Goal: Task Accomplishment & Management: Manage account settings

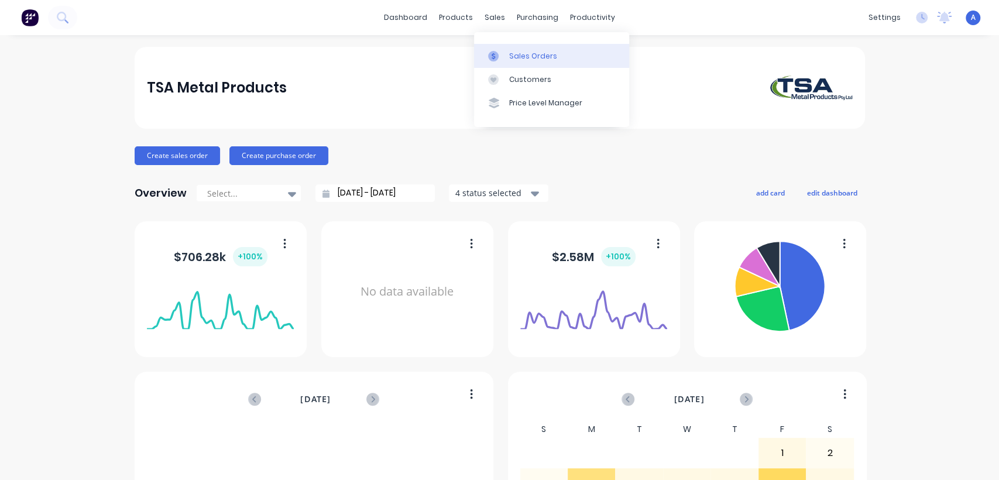
click at [513, 51] on div "Sales Orders" at bounding box center [533, 56] width 48 height 11
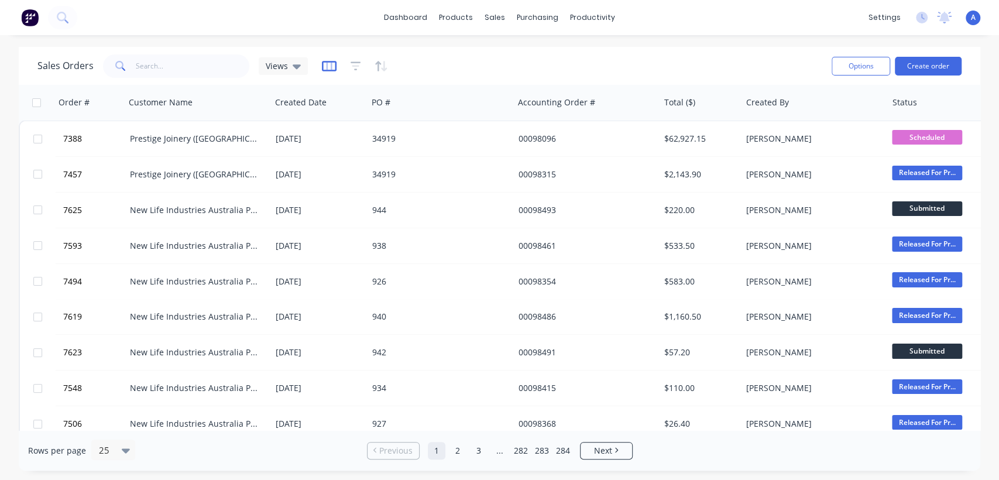
click at [327, 67] on icon "button" at bounding box center [329, 66] width 15 height 12
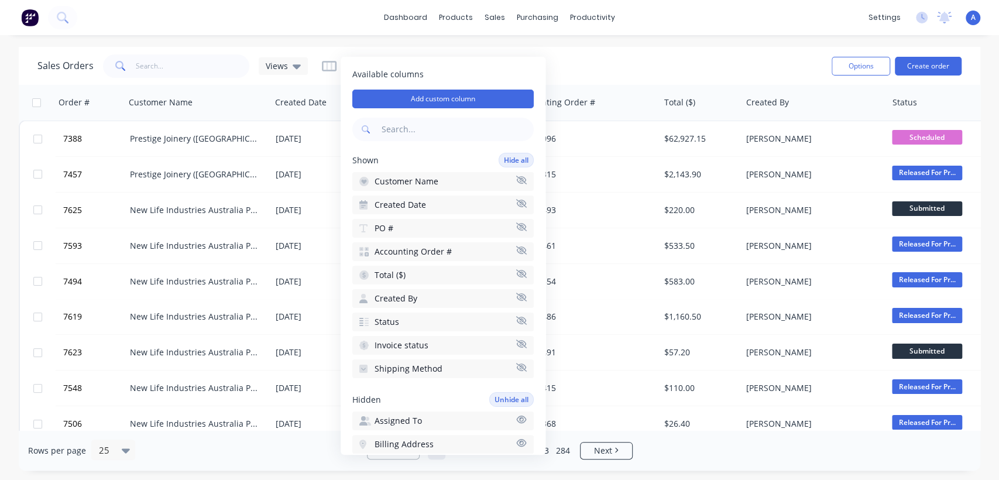
click at [635, 46] on div "dashboard products sales purchasing productivity dashboard products Product Cat…" at bounding box center [499, 240] width 999 height 480
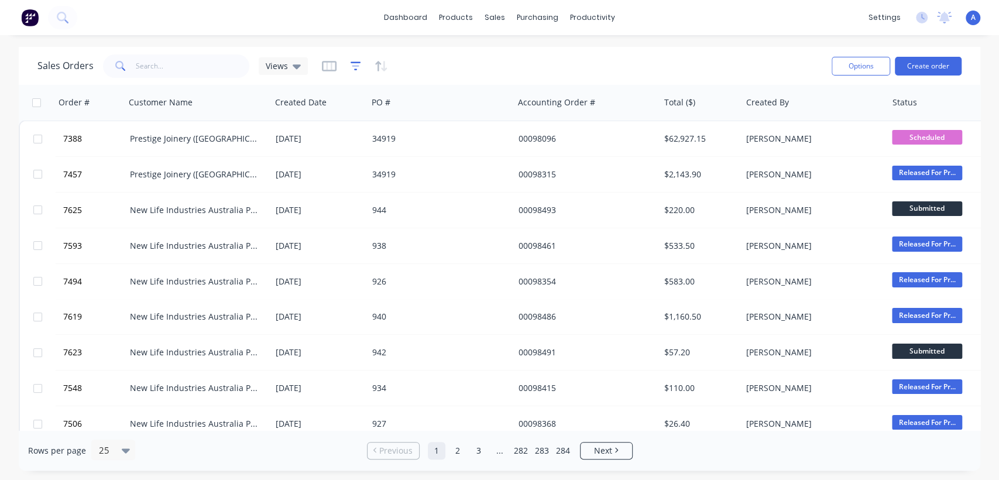
click at [351, 63] on icon "button" at bounding box center [356, 66] width 11 height 12
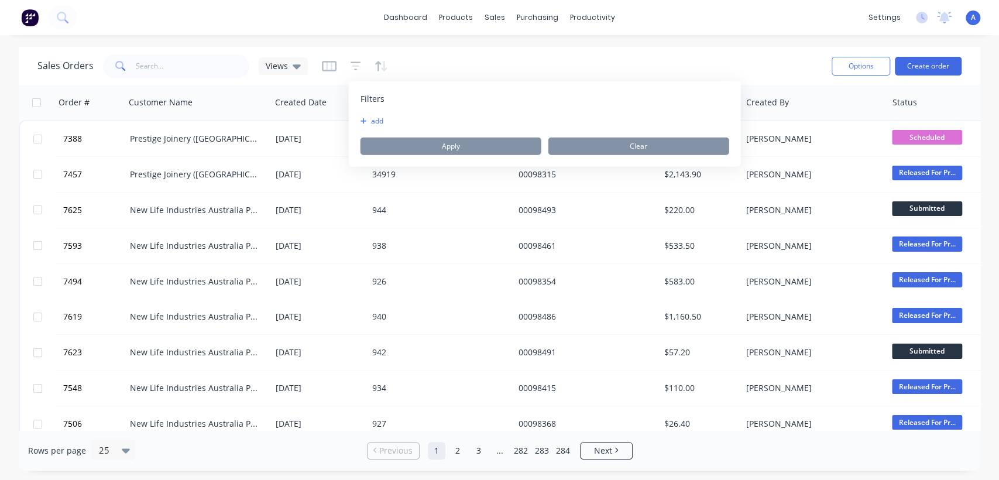
click at [361, 122] on icon "button" at bounding box center [364, 121] width 6 height 7
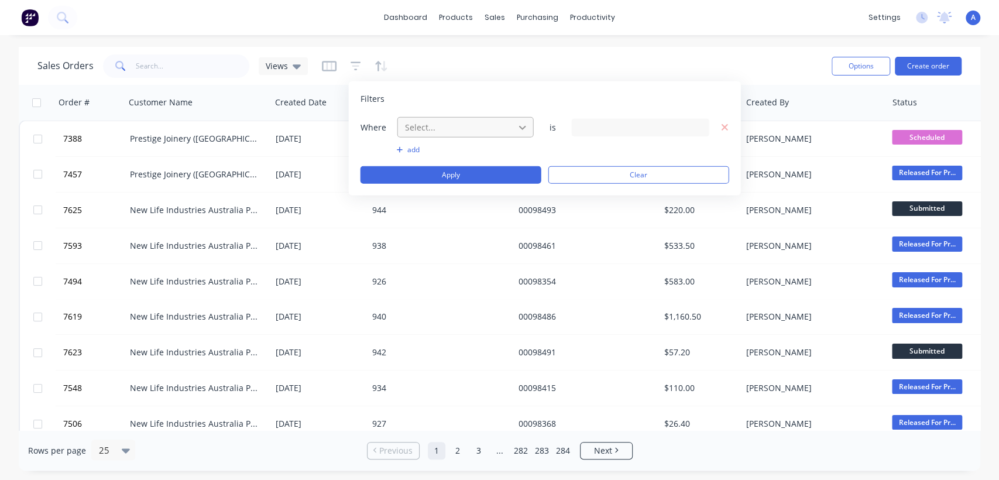
click at [520, 129] on icon at bounding box center [523, 127] width 12 height 12
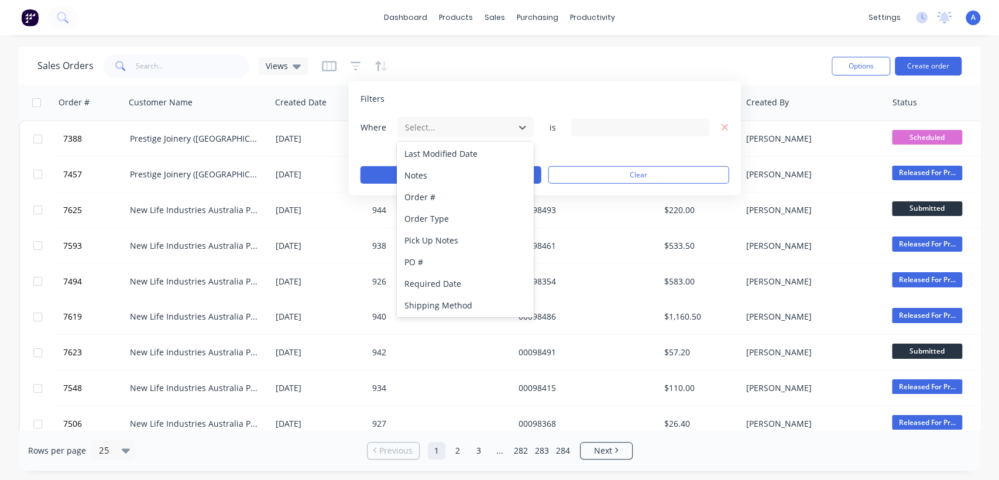
scroll to position [305, 0]
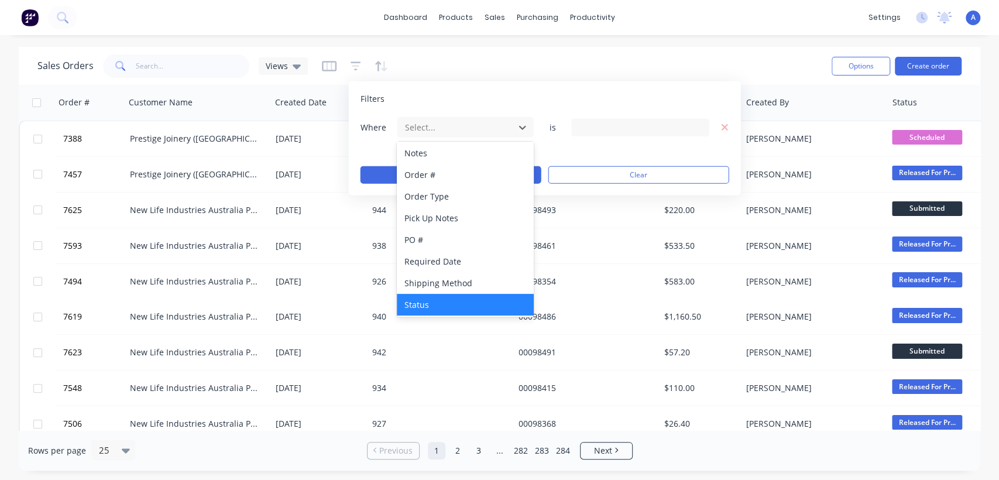
click at [448, 301] on div "Status" at bounding box center [465, 305] width 136 height 22
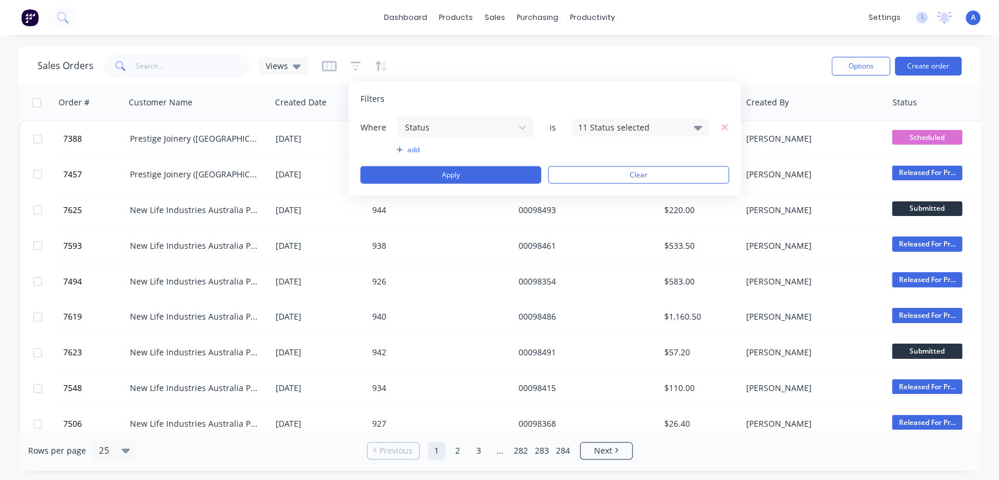
click at [694, 128] on icon at bounding box center [698, 127] width 8 height 13
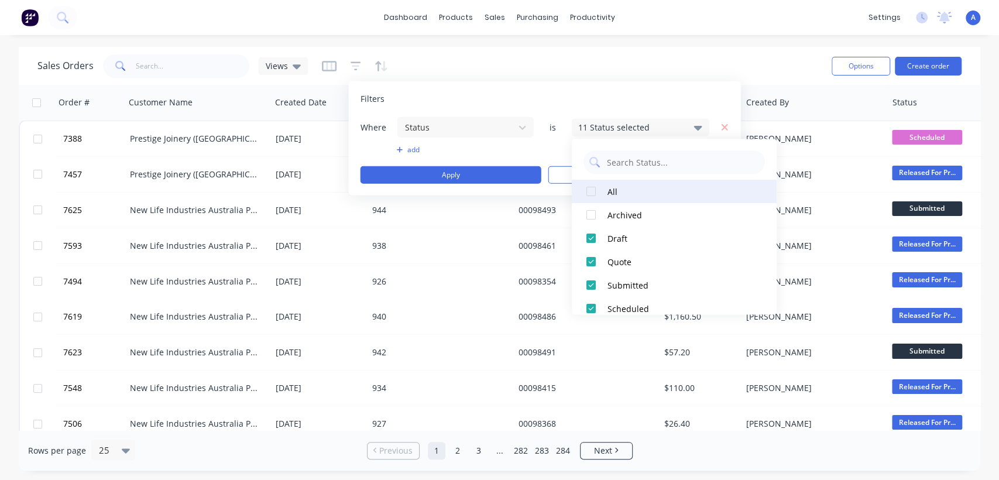
click at [594, 191] on div at bounding box center [590, 191] width 23 height 23
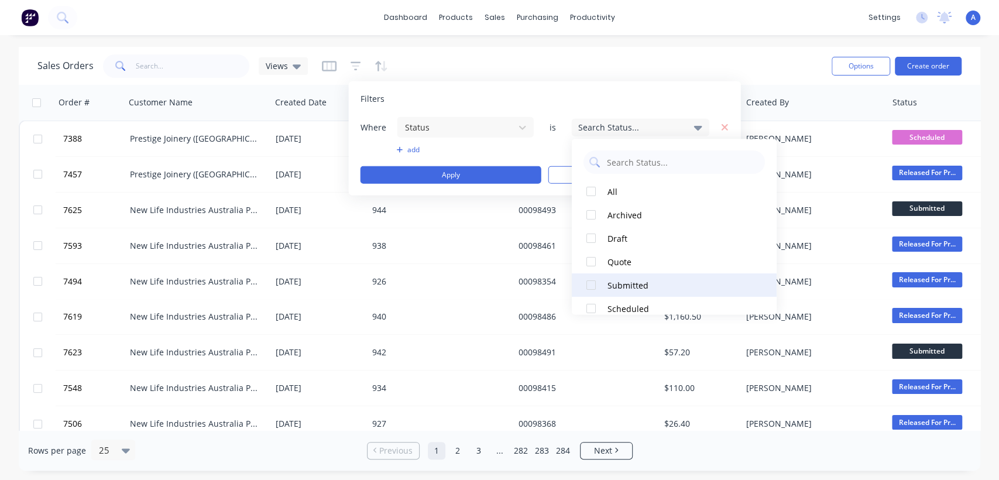
click at [589, 284] on div at bounding box center [590, 284] width 23 height 23
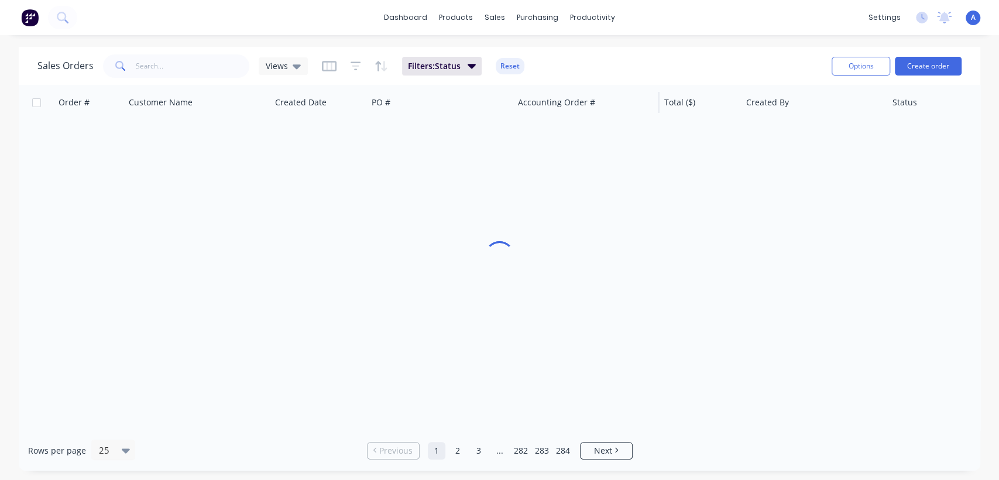
drag, startPoint x: 636, startPoint y: 74, endPoint x: 615, endPoint y: 84, distance: 23.8
click at [637, 74] on div "Sales Orders Views Filters: Status Reset" at bounding box center [429, 66] width 785 height 29
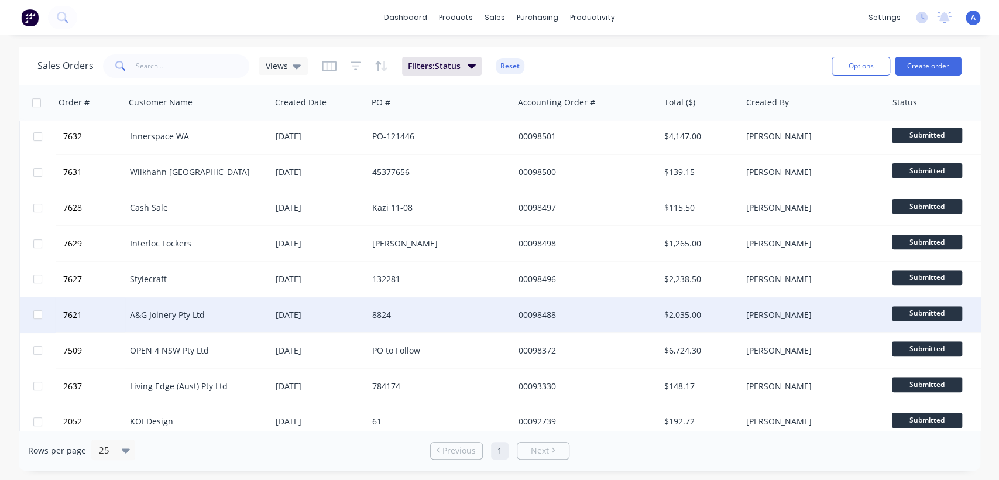
scroll to position [230, 0]
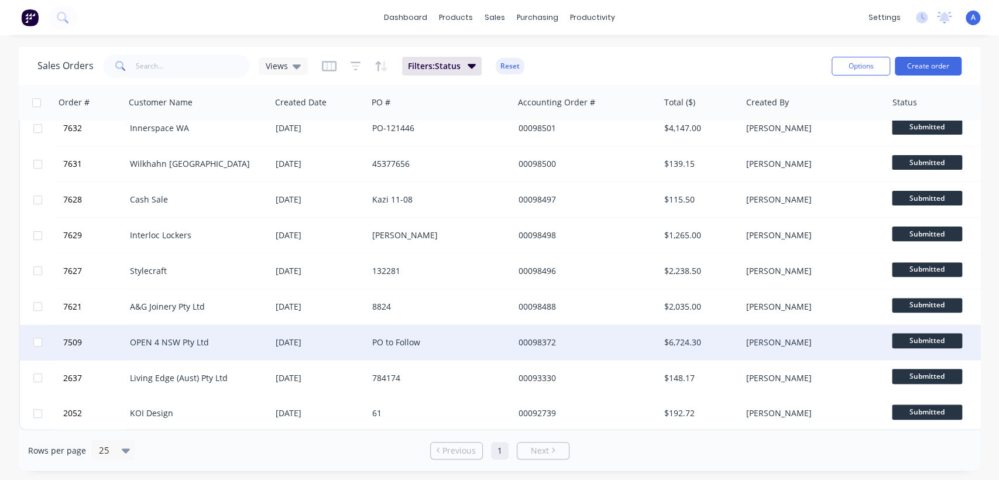
click at [921, 334] on span "Submitted" at bounding box center [927, 340] width 70 height 15
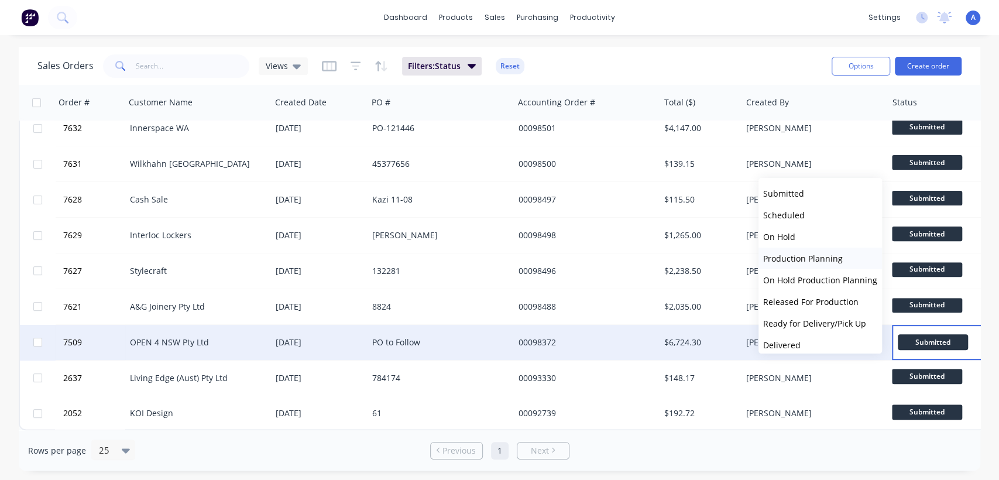
click at [813, 253] on span "Production Planning" at bounding box center [803, 258] width 80 height 11
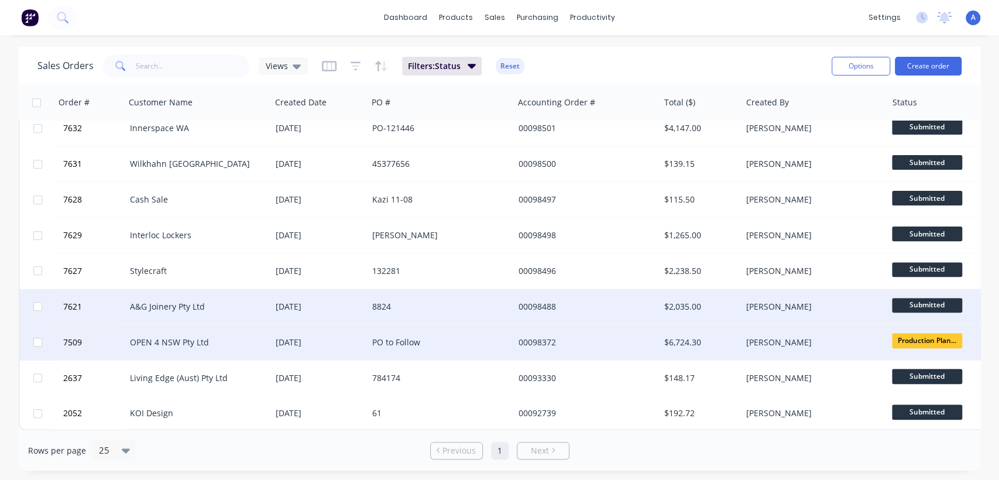
click at [915, 298] on span "Submitted" at bounding box center [927, 305] width 70 height 15
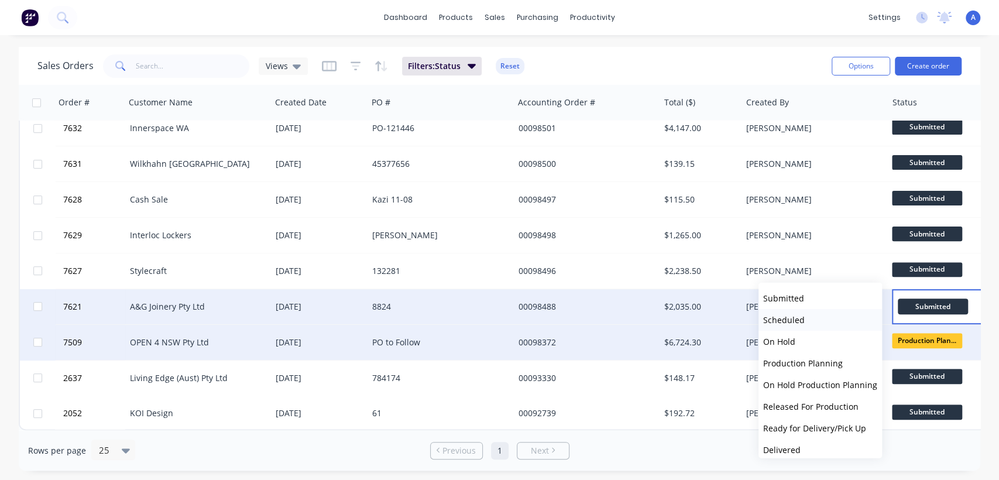
click at [833, 315] on button "Scheduled" at bounding box center [821, 320] width 124 height 22
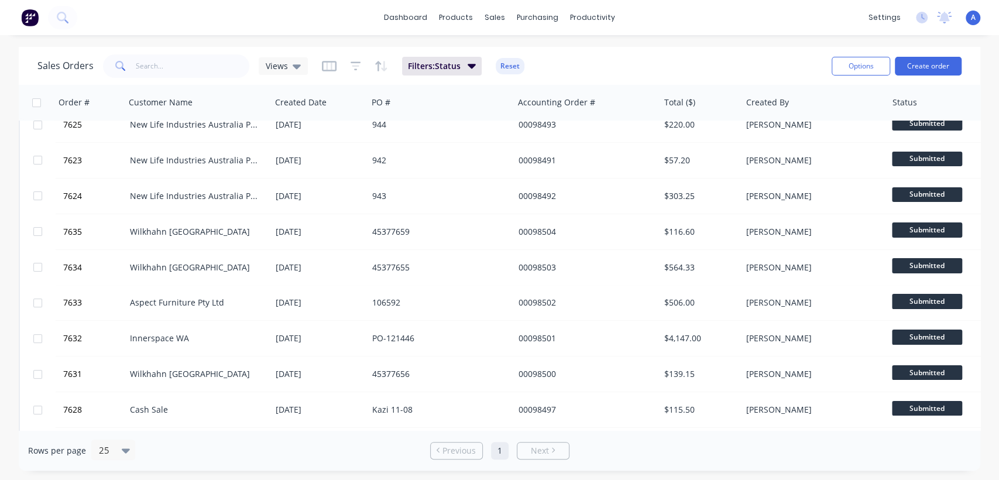
scroll to position [0, 0]
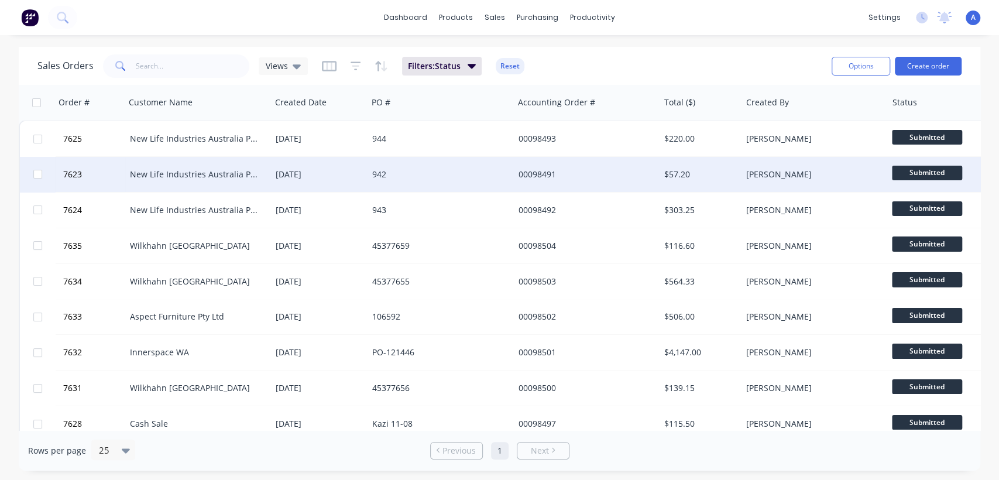
click at [906, 170] on span "Submitted" at bounding box center [927, 173] width 70 height 15
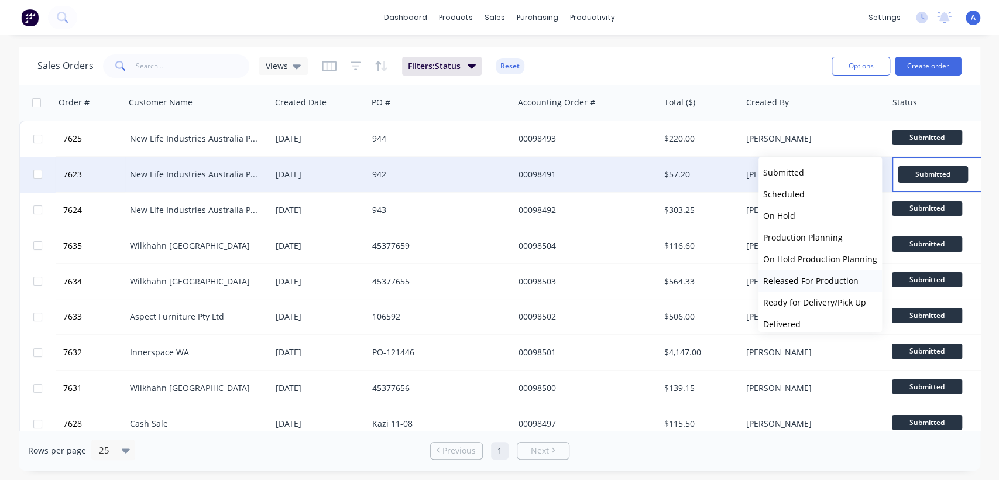
click at [804, 277] on span "Released For Production" at bounding box center [810, 280] width 95 height 11
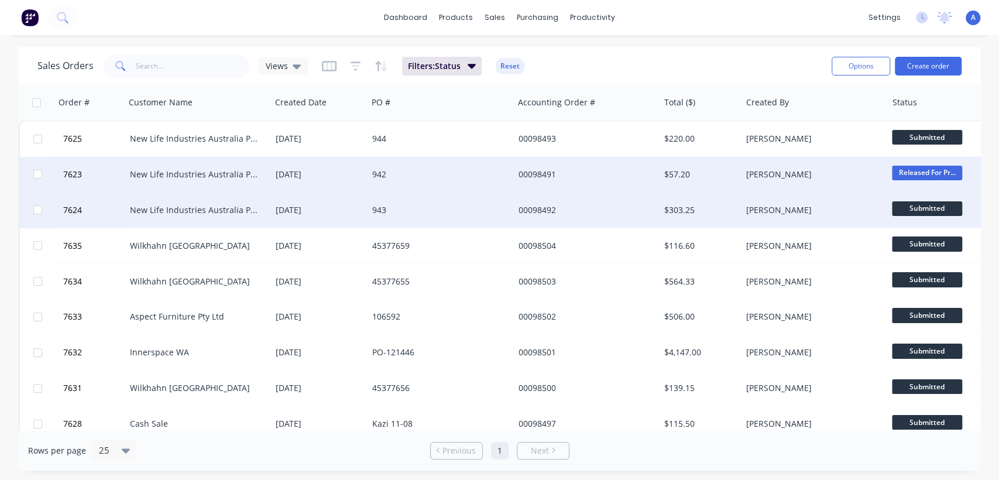
click at [920, 204] on span "Submitted" at bounding box center [927, 208] width 70 height 15
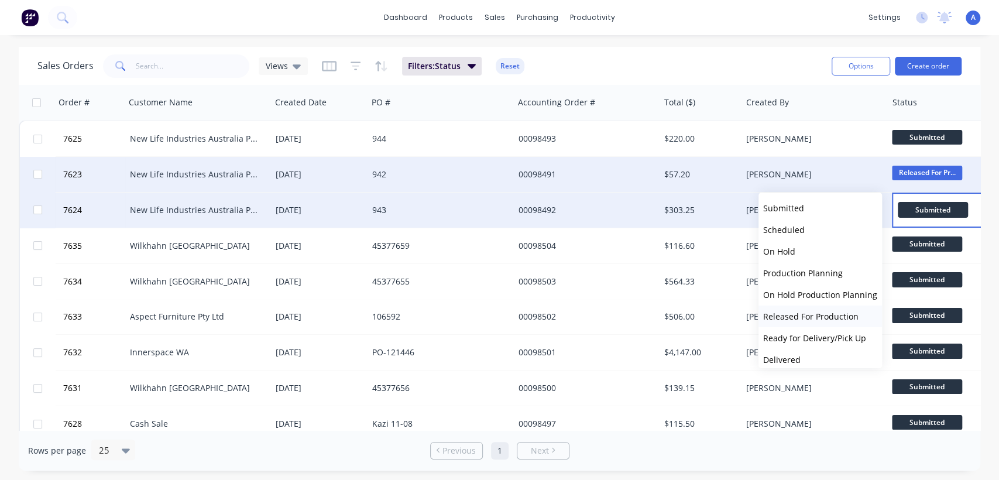
click at [805, 315] on span "Released For Production" at bounding box center [810, 316] width 95 height 11
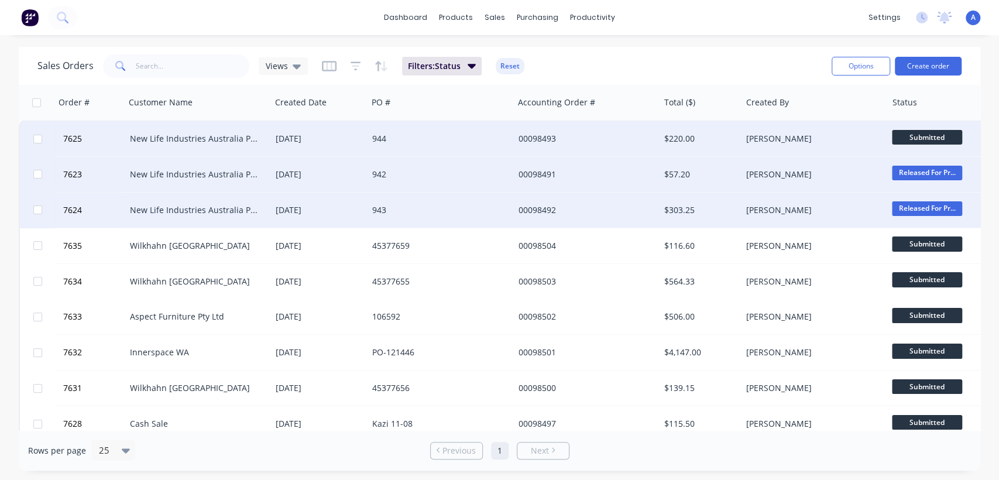
click at [906, 134] on span "Submitted" at bounding box center [927, 137] width 70 height 15
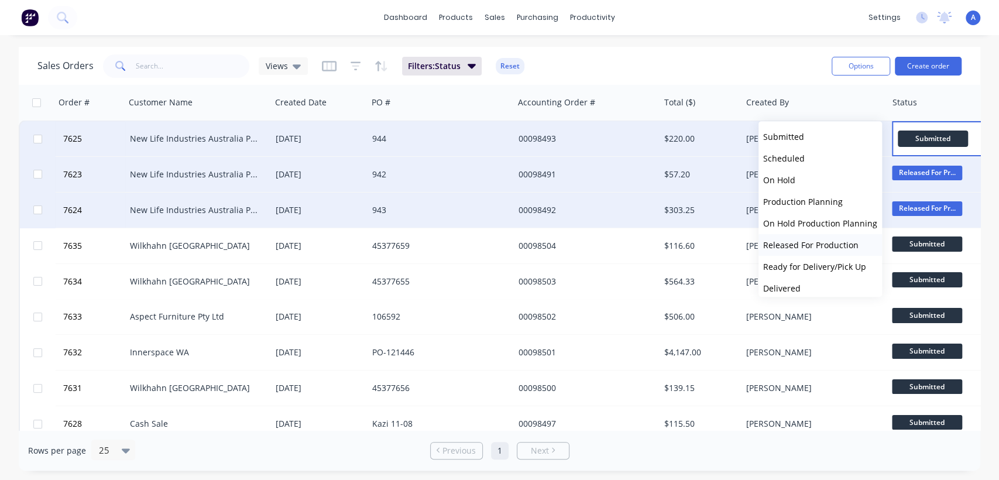
click at [790, 242] on span "Released For Production" at bounding box center [810, 244] width 95 height 11
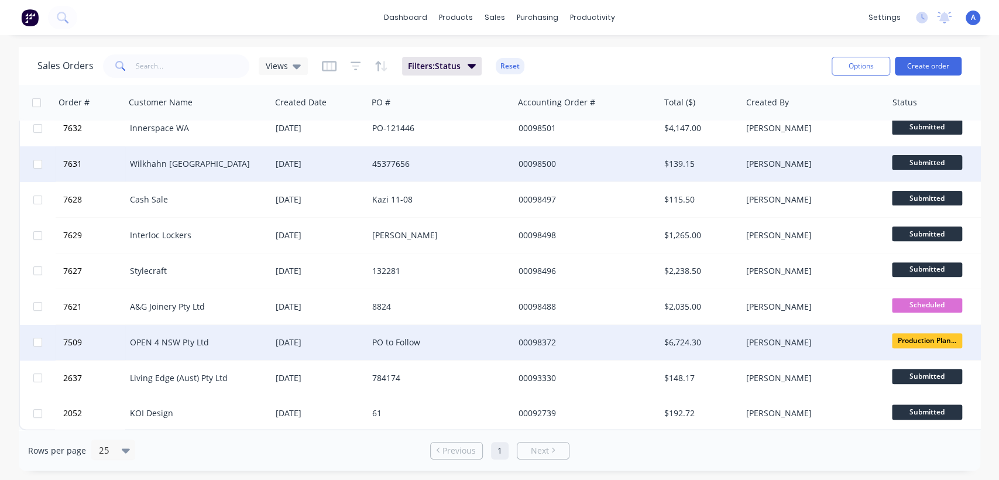
scroll to position [230, 0]
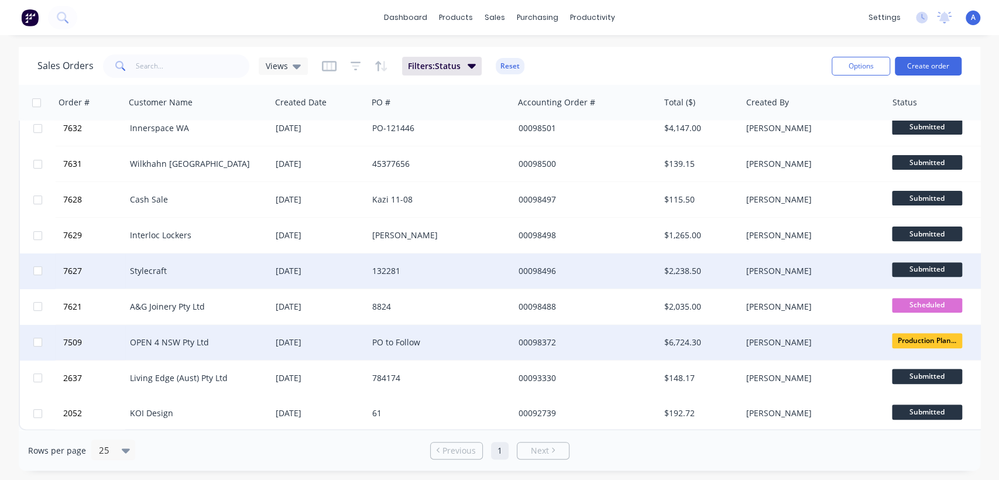
click at [910, 262] on span "Submitted" at bounding box center [927, 269] width 70 height 15
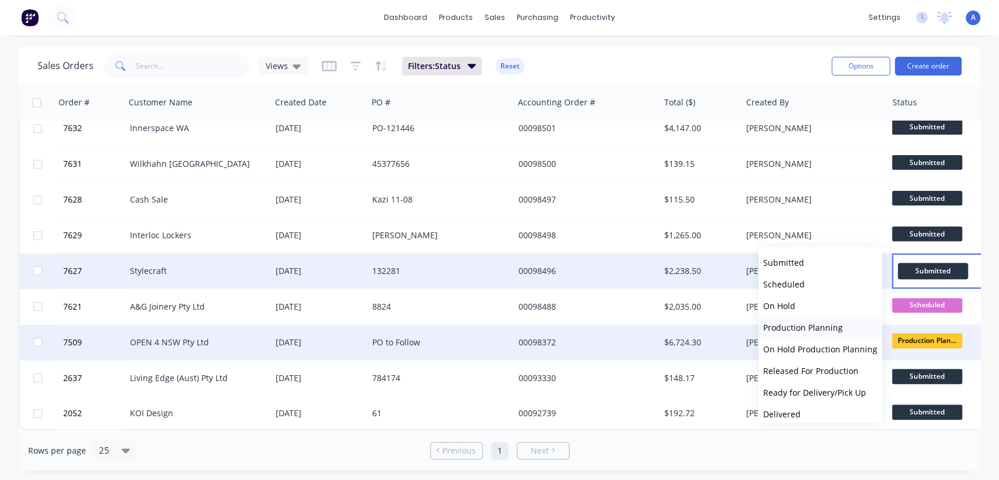
click at [832, 324] on span "Production Planning" at bounding box center [803, 327] width 80 height 11
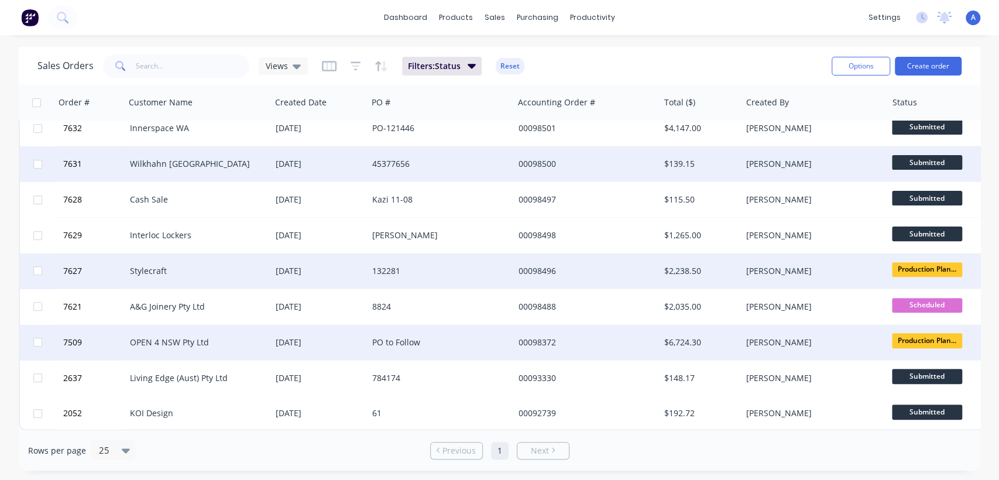
click at [925, 155] on span "Submitted" at bounding box center [927, 162] width 70 height 15
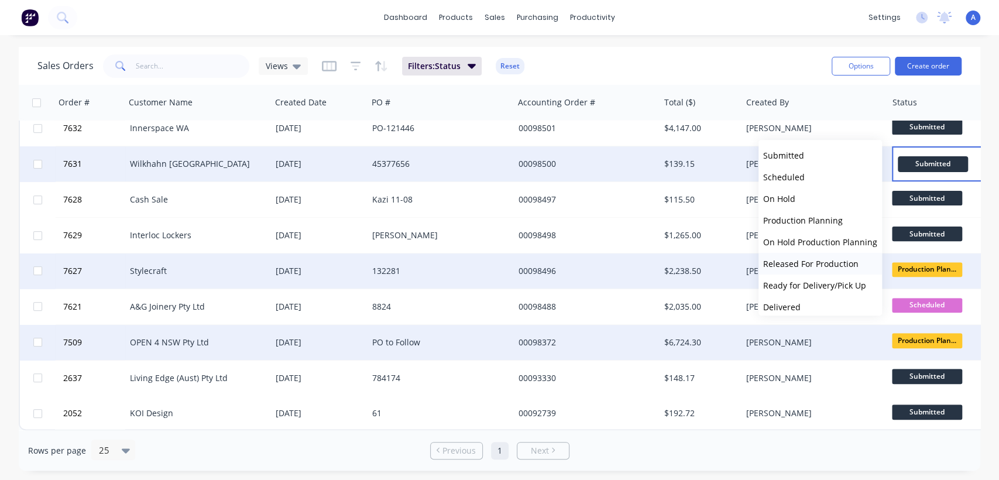
click at [797, 260] on span "Released For Production" at bounding box center [810, 263] width 95 height 11
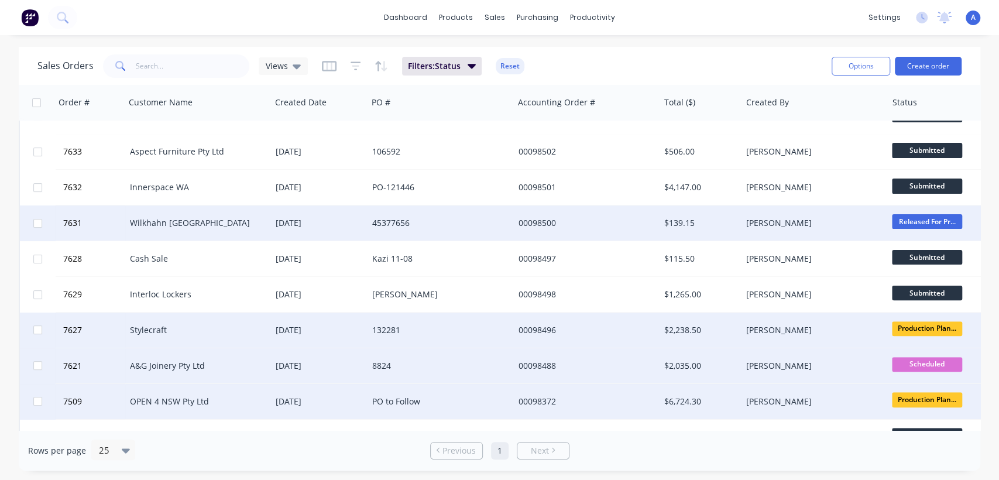
scroll to position [100, 0]
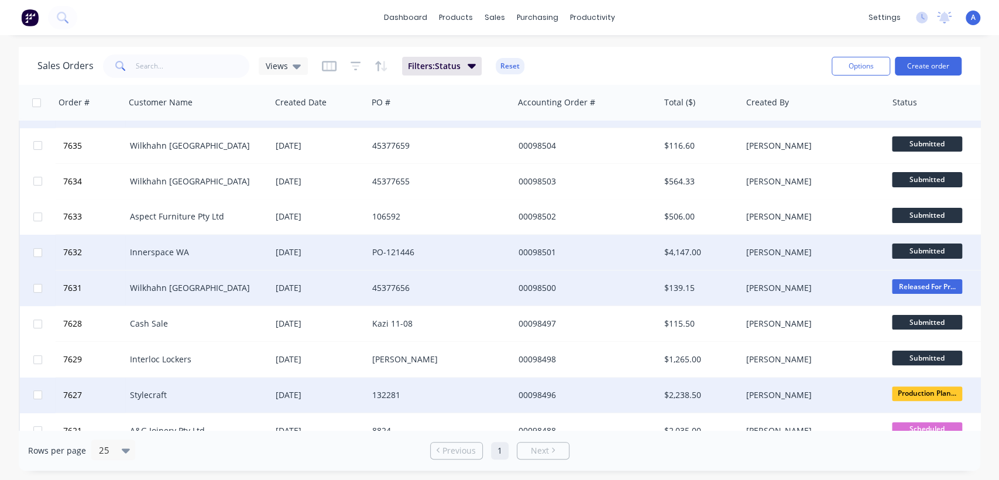
click at [901, 252] on span "Submitted" at bounding box center [927, 251] width 70 height 15
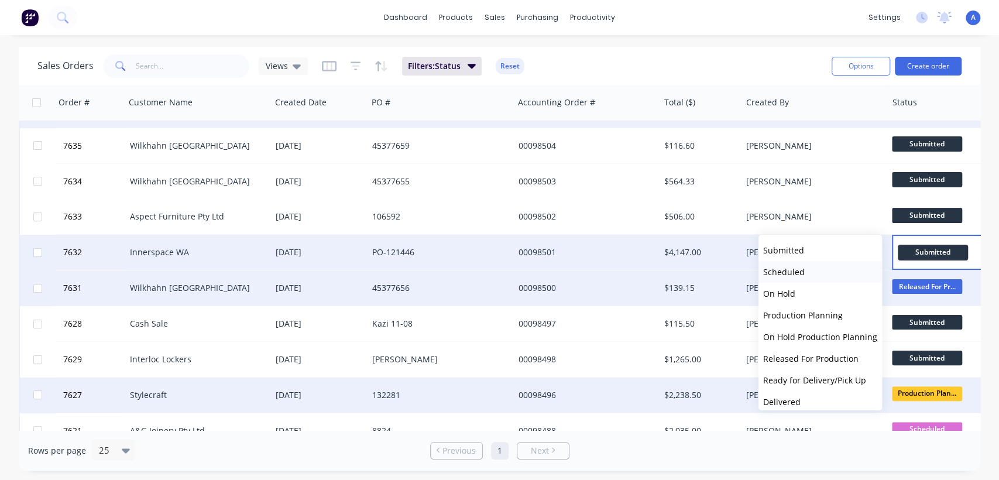
click at [784, 268] on span "Scheduled" at bounding box center [784, 271] width 42 height 11
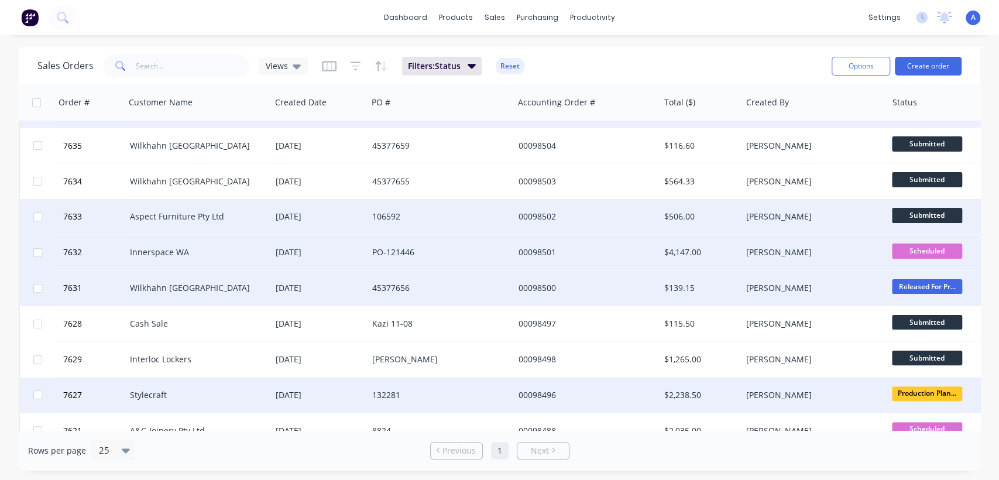
click at [908, 212] on span "Submitted" at bounding box center [927, 215] width 70 height 15
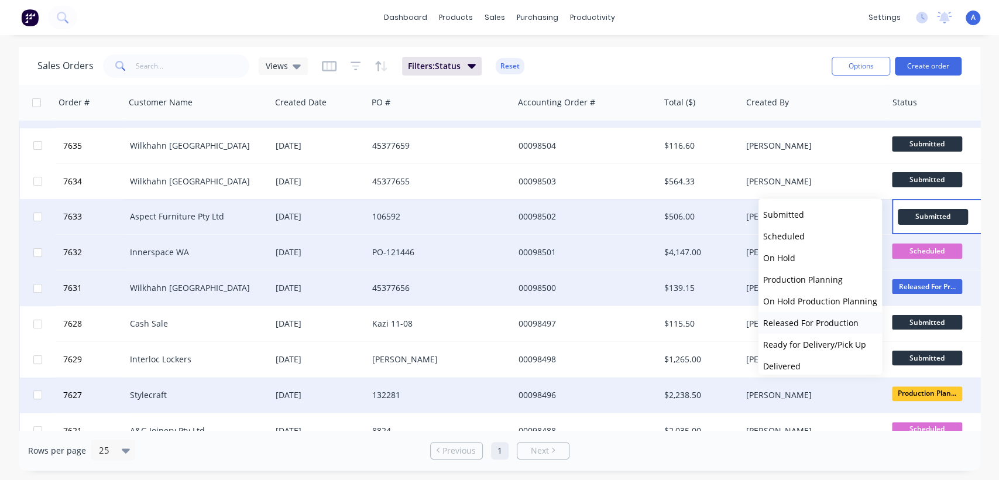
click at [804, 318] on span "Released For Production" at bounding box center [810, 322] width 95 height 11
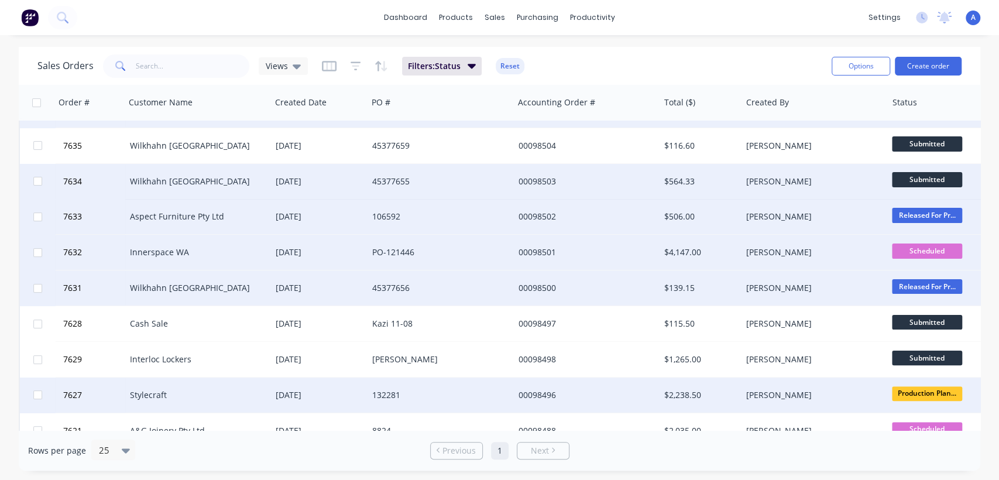
click at [918, 179] on span "Submitted" at bounding box center [927, 179] width 70 height 15
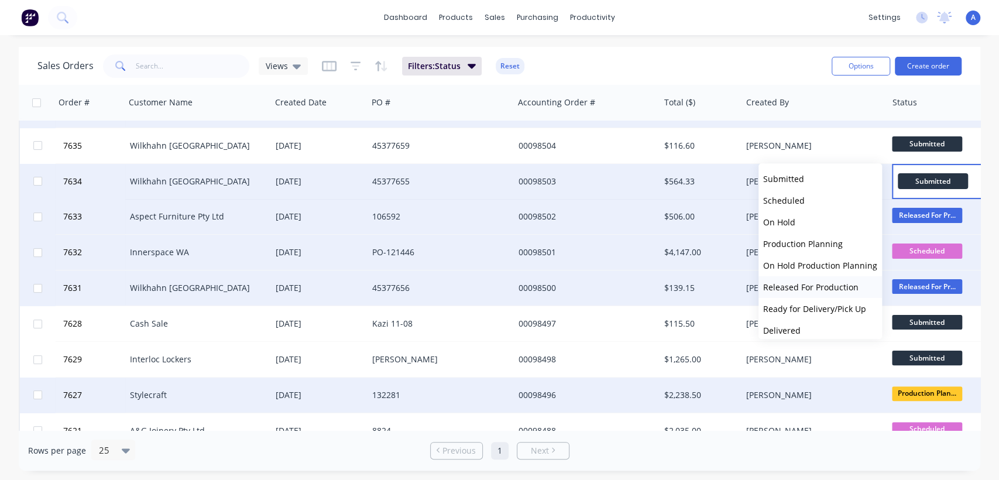
click at [800, 282] on span "Released For Production" at bounding box center [810, 287] width 95 height 11
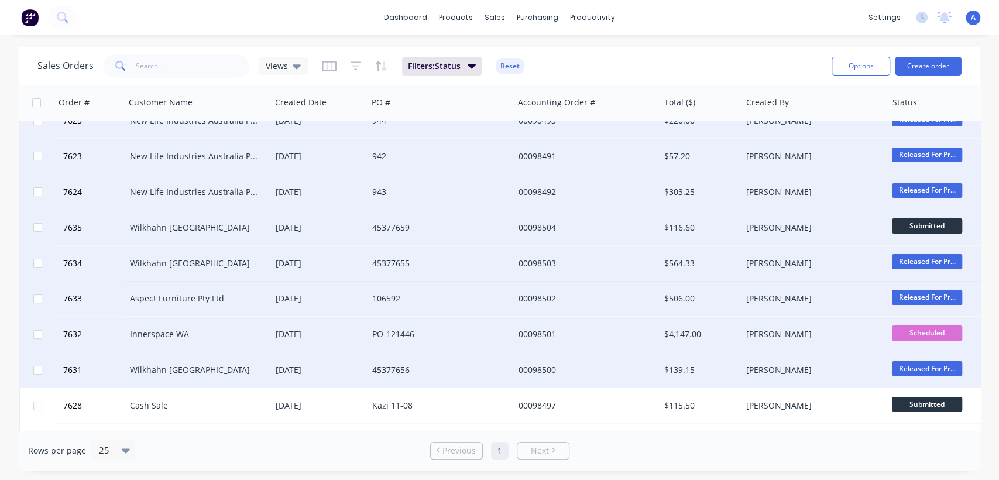
scroll to position [0, 0]
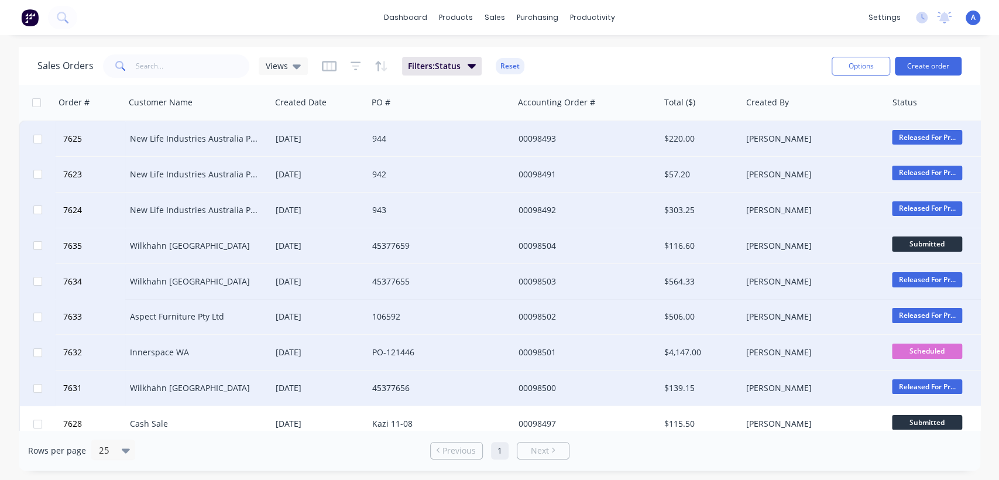
click at [914, 239] on span "Submitted" at bounding box center [927, 243] width 70 height 15
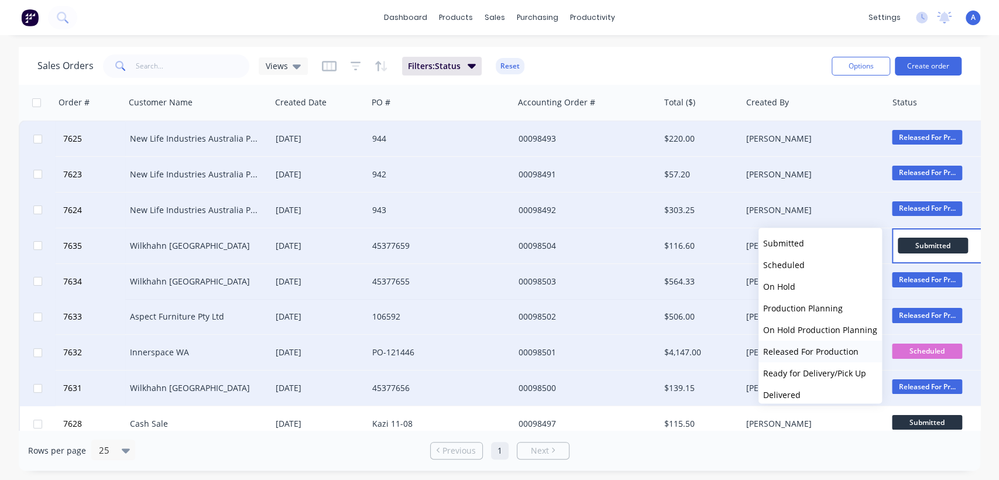
click at [801, 346] on span "Released For Production" at bounding box center [810, 351] width 95 height 11
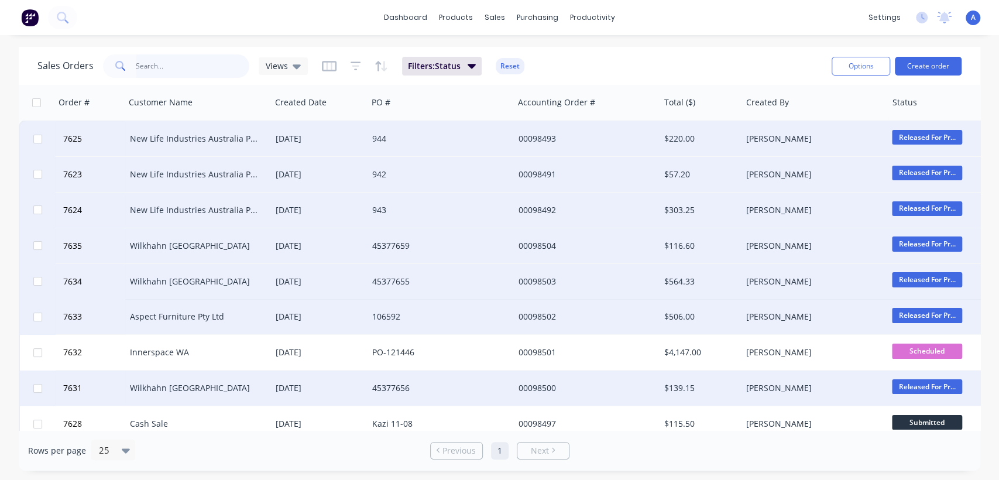
click at [177, 64] on input "text" at bounding box center [193, 65] width 114 height 23
type input "98390"
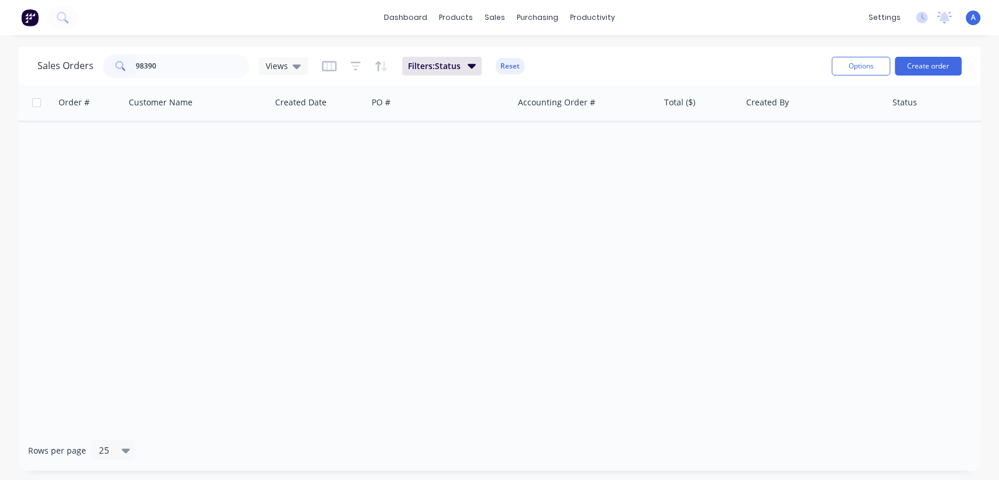
drag, startPoint x: 513, startPoint y: 67, endPoint x: 495, endPoint y: 68, distance: 17.6
click at [513, 67] on button "Reset" at bounding box center [510, 66] width 29 height 16
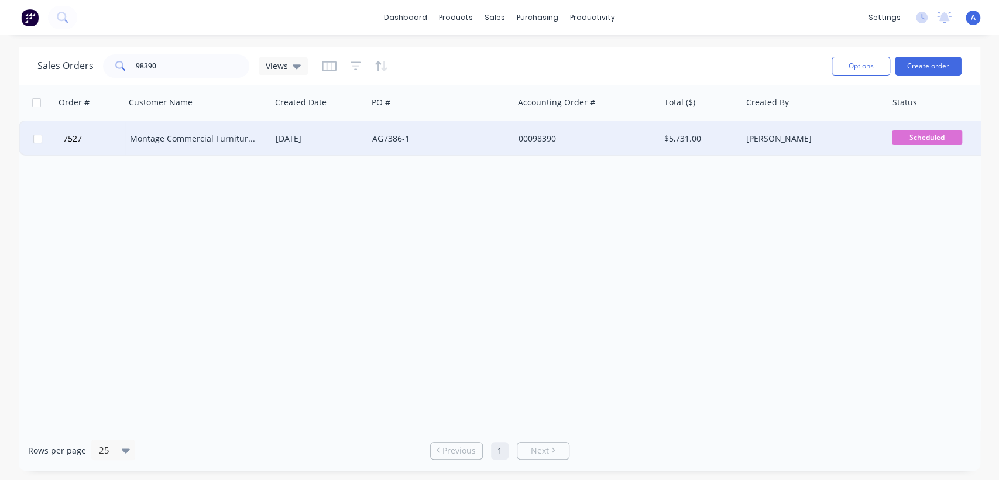
click at [431, 138] on div "AG7386-1" at bounding box center [437, 139] width 130 height 12
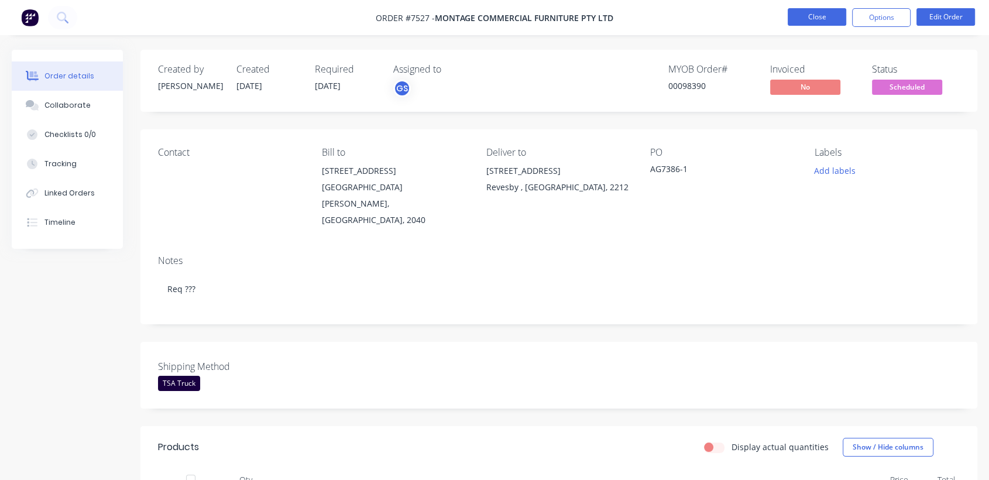
click at [807, 16] on button "Close" at bounding box center [817, 17] width 59 height 18
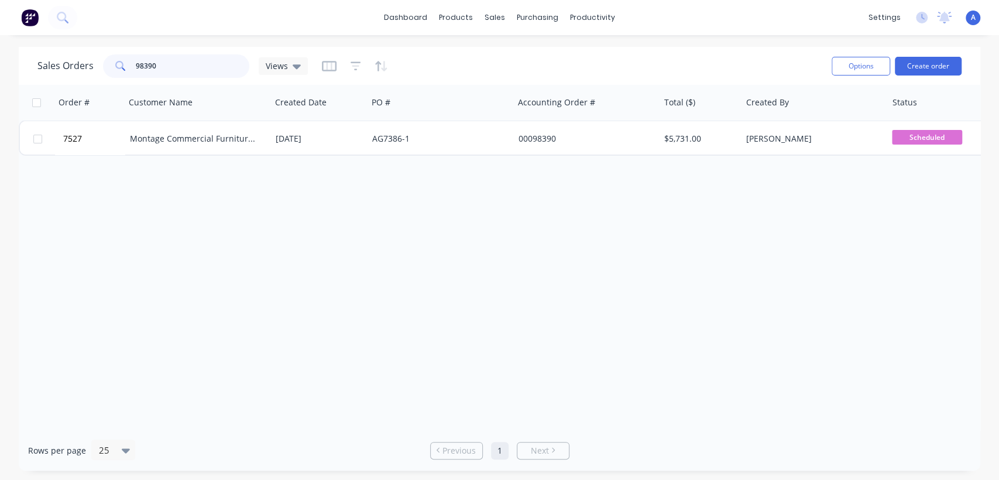
drag, startPoint x: 160, startPoint y: 60, endPoint x: 94, endPoint y: 51, distance: 67.4
click at [100, 48] on div "Sales Orders 98390 Views Options Create order" at bounding box center [500, 66] width 962 height 38
type input "98424"
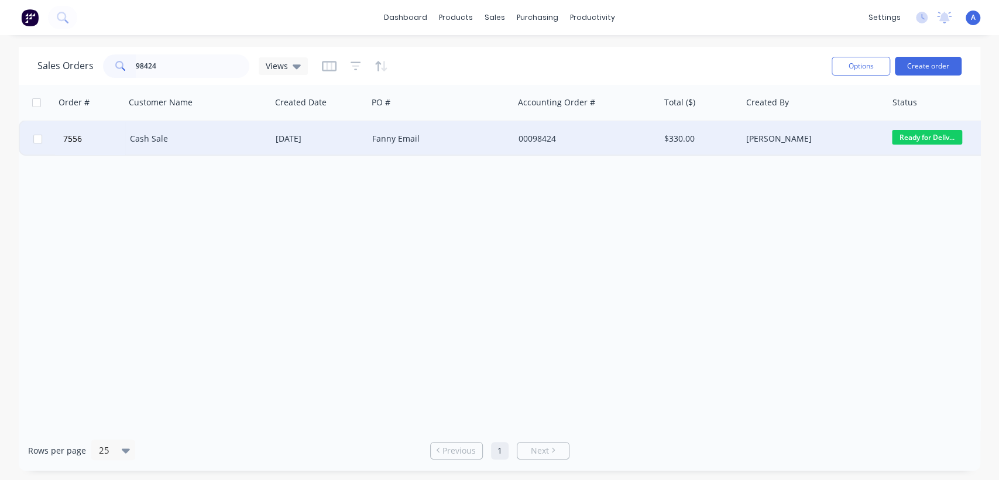
click at [304, 133] on div "[DATE]" at bounding box center [319, 139] width 87 height 12
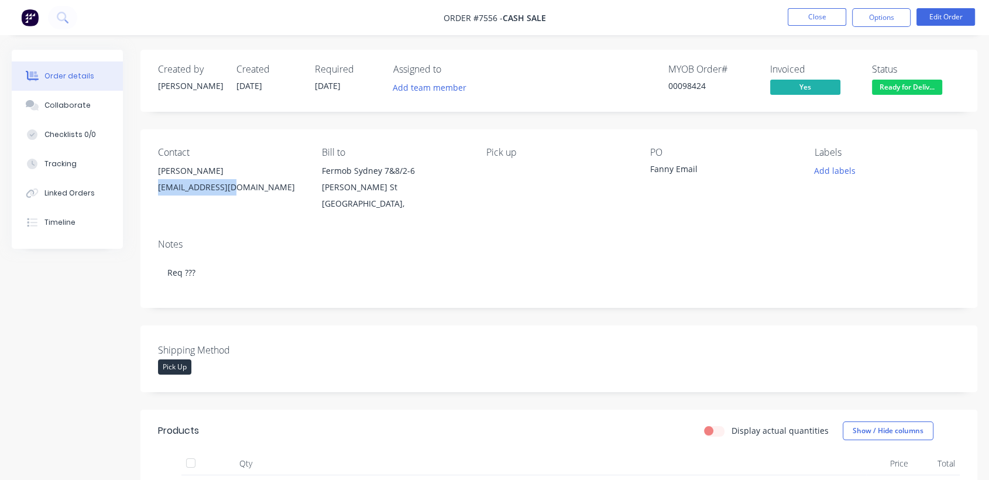
drag, startPoint x: 245, startPoint y: 187, endPoint x: 152, endPoint y: 185, distance: 93.1
click at [152, 185] on div "Contact [PERSON_NAME] [EMAIL_ADDRESS][DOMAIN_NAME] Bill to Fermob [GEOGRAPHIC_D…" at bounding box center [558, 179] width 837 height 100
copy div "[EMAIL_ADDRESS][DOMAIN_NAME]"
click at [75, 107] on div "Collaborate" at bounding box center [67, 105] width 46 height 11
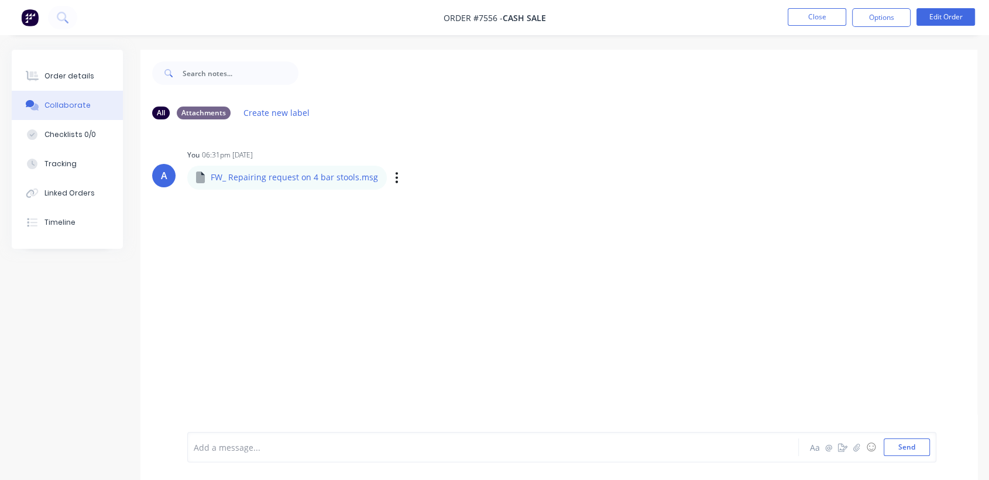
click at [279, 175] on p "FW_ Repairing request on 4 bar stools.msg" at bounding box center [294, 178] width 167 height 12
click at [395, 179] on icon "button" at bounding box center [397, 177] width 4 height 13
click at [458, 210] on button "Download" at bounding box center [474, 209] width 132 height 26
click at [84, 67] on button "Order details" at bounding box center [67, 75] width 111 height 29
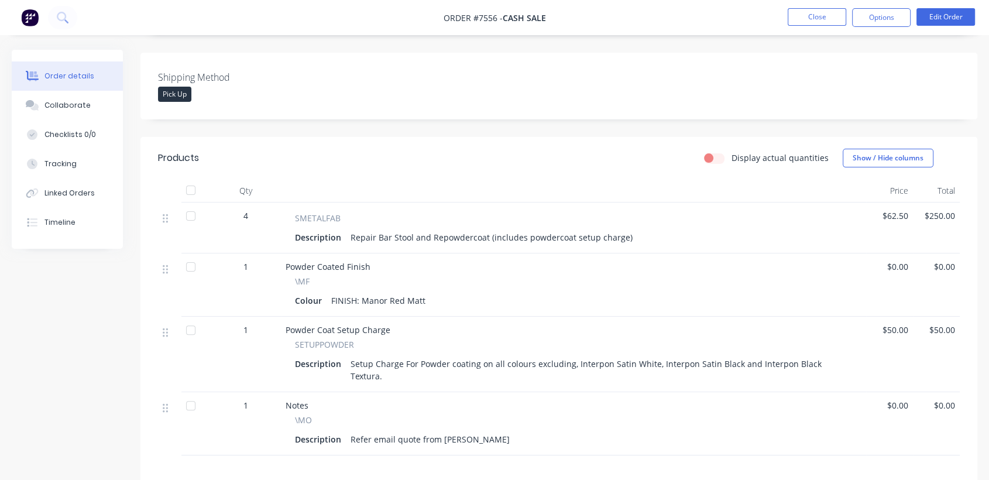
scroll to position [325, 0]
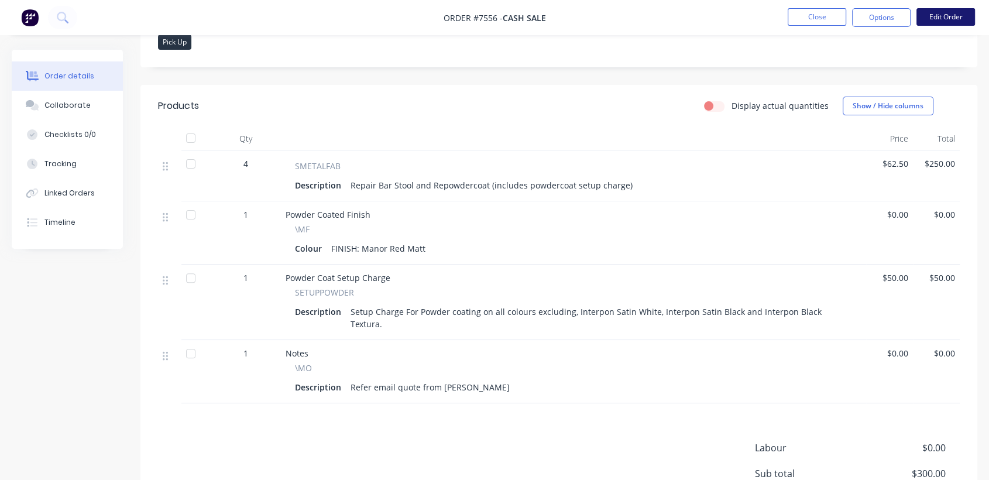
click at [941, 19] on button "Edit Order" at bounding box center [946, 17] width 59 height 18
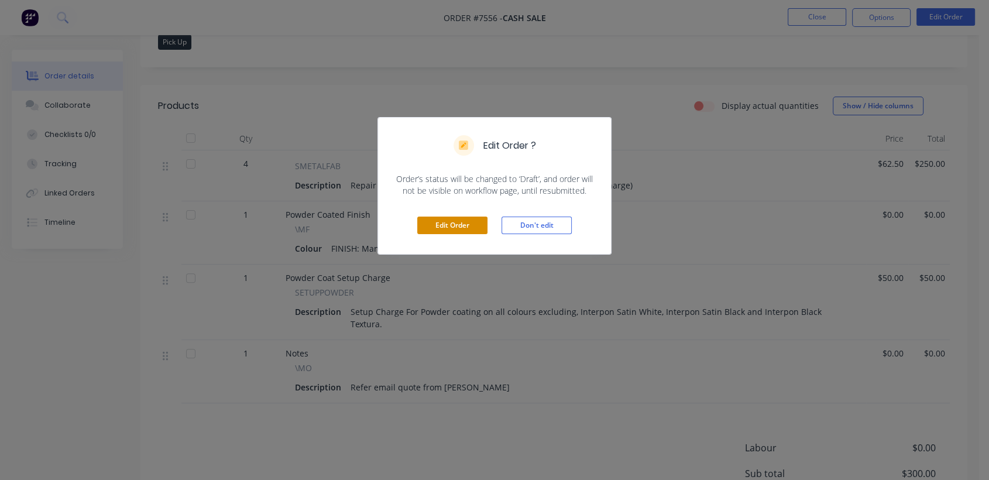
click at [455, 221] on button "Edit Order" at bounding box center [452, 226] width 70 height 18
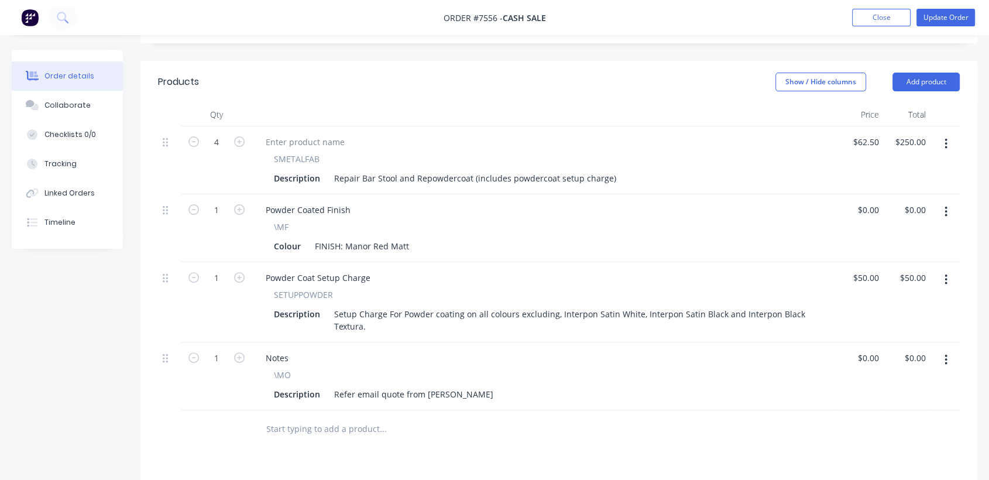
scroll to position [390, 0]
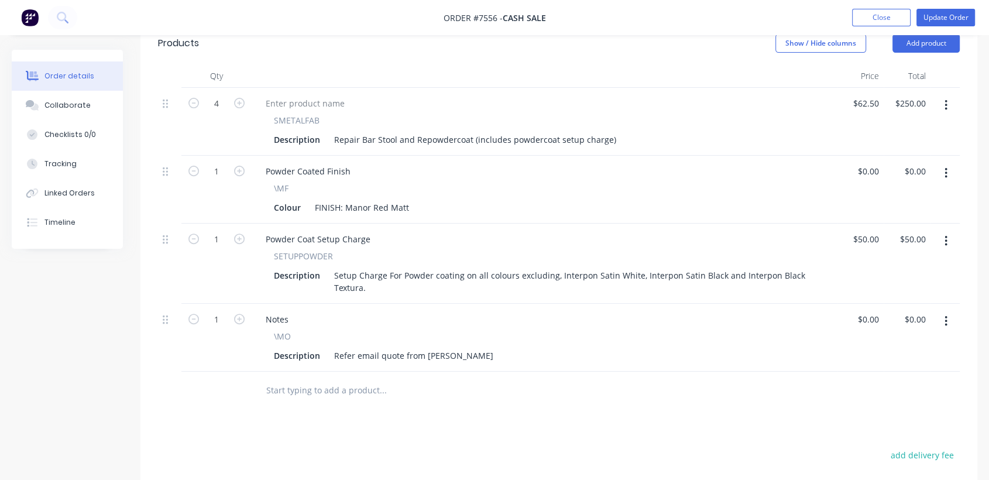
click at [943, 242] on button "button" at bounding box center [946, 241] width 28 height 21
click at [879, 341] on div "Delete" at bounding box center [904, 342] width 90 height 17
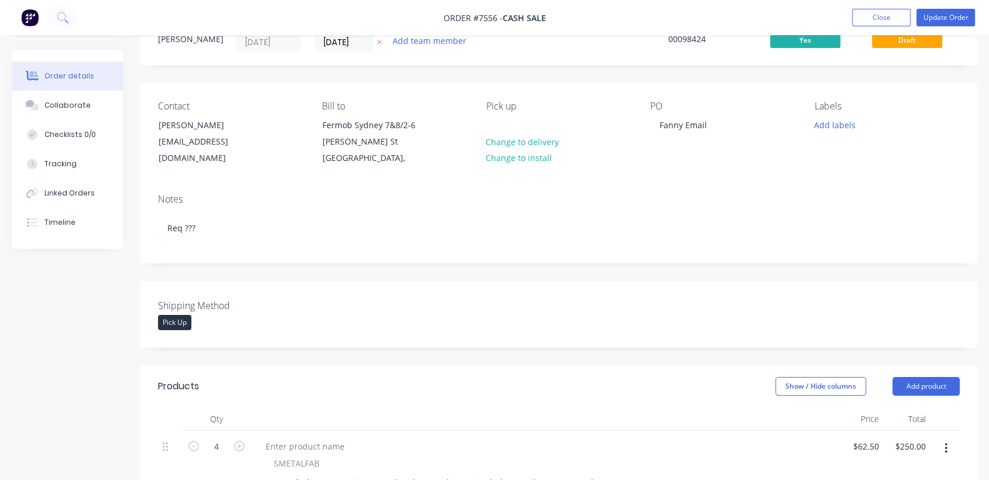
scroll to position [0, 0]
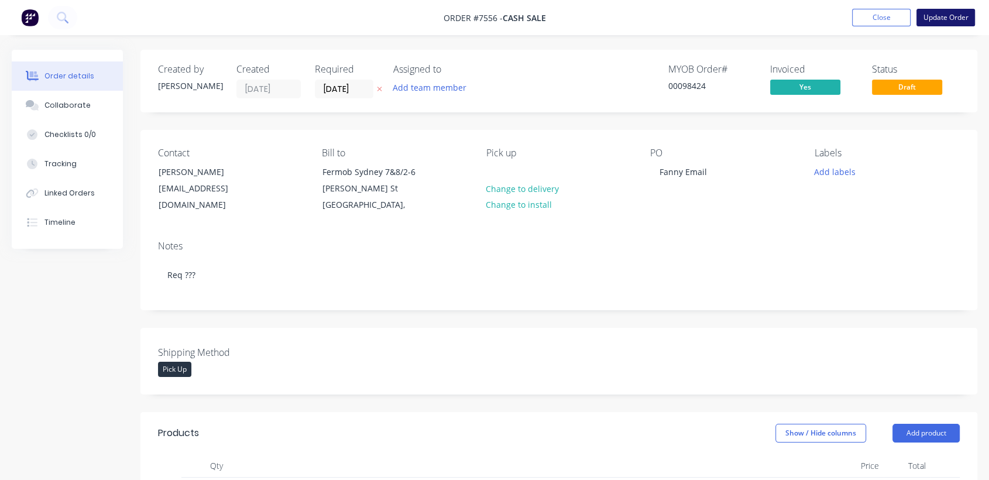
click at [941, 20] on button "Update Order" at bounding box center [946, 18] width 59 height 18
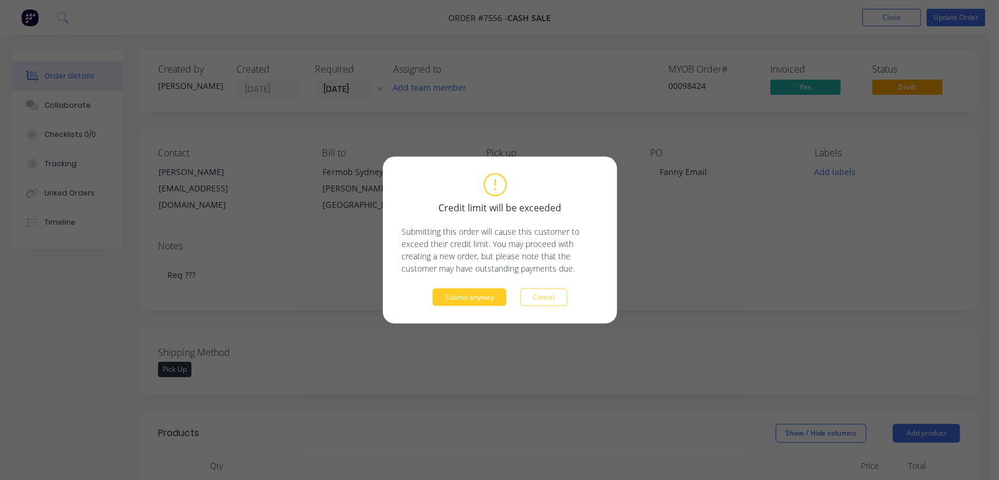
click at [487, 294] on button "Submit anyway" at bounding box center [470, 298] width 74 height 18
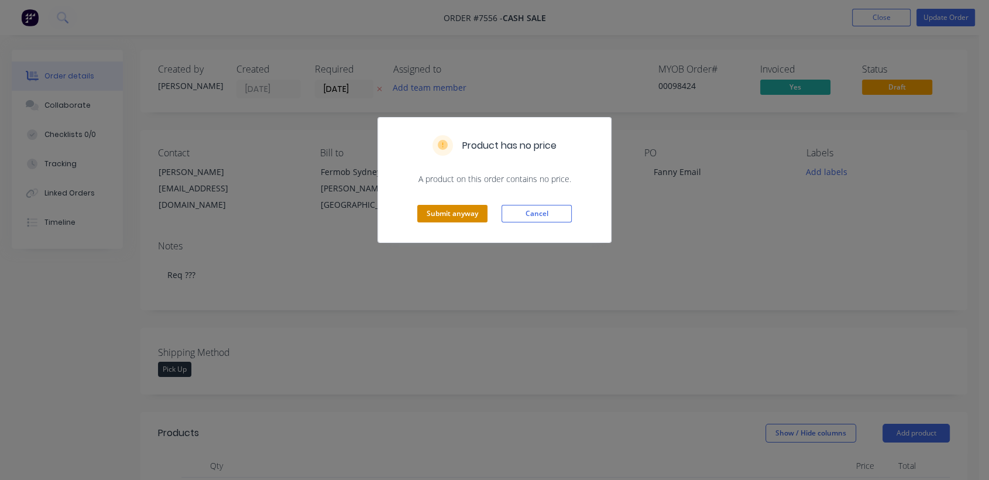
click at [467, 212] on button "Submit anyway" at bounding box center [452, 214] width 70 height 18
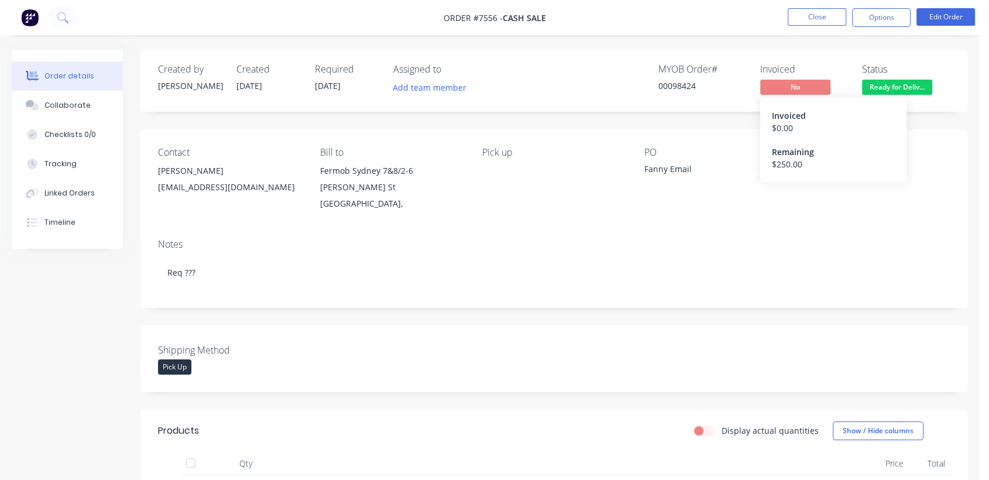
click at [793, 85] on span "No" at bounding box center [795, 87] width 70 height 15
click at [885, 22] on button "Options" at bounding box center [881, 17] width 59 height 19
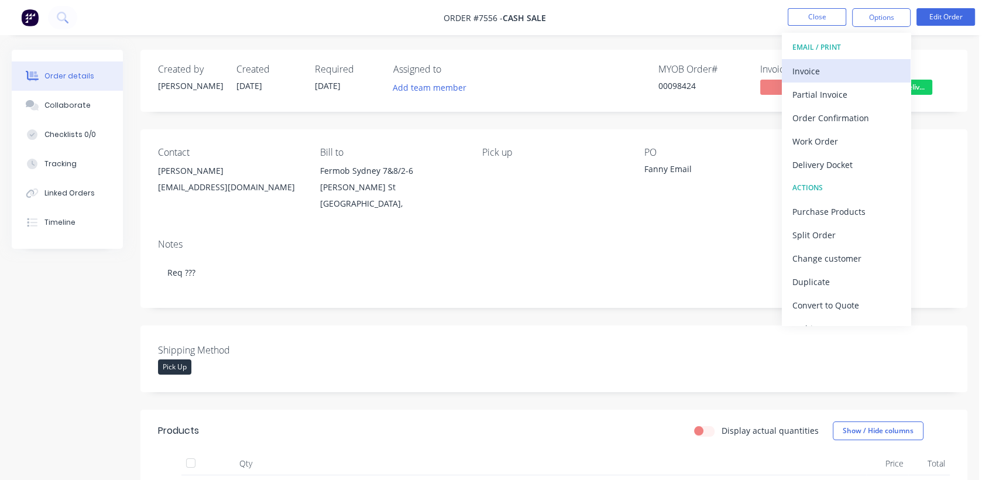
click at [816, 71] on div "Invoice" at bounding box center [847, 71] width 108 height 17
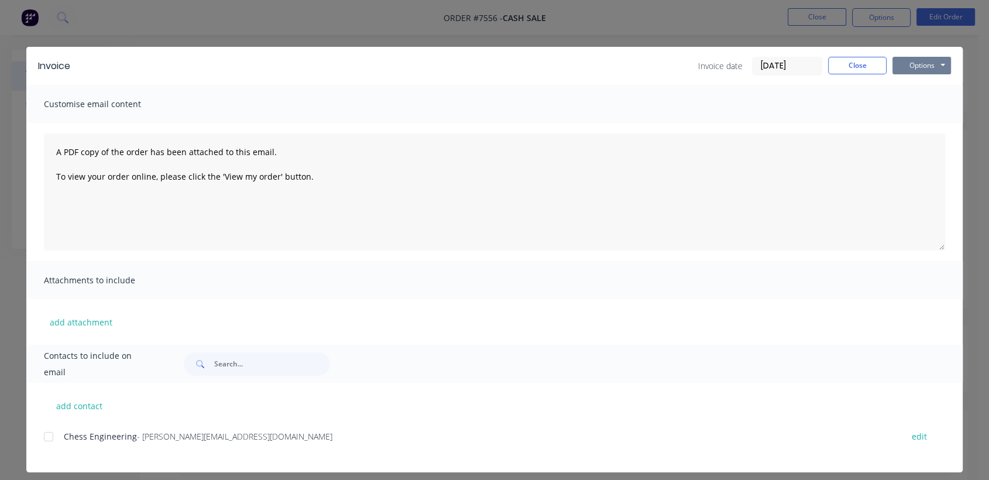
click at [900, 65] on button "Options" at bounding box center [922, 66] width 59 height 18
click at [926, 105] on button "Print" at bounding box center [930, 105] width 75 height 19
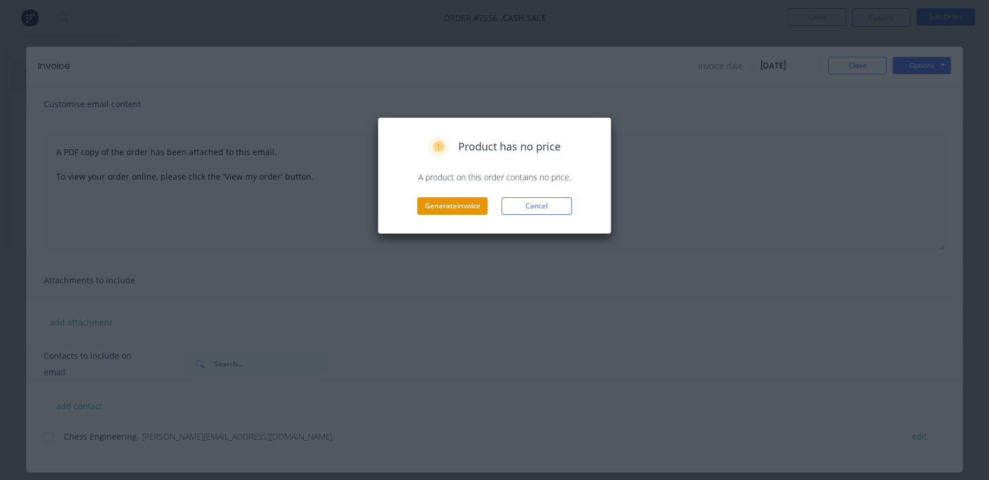
click at [459, 200] on button "Generate invoice" at bounding box center [452, 206] width 70 height 18
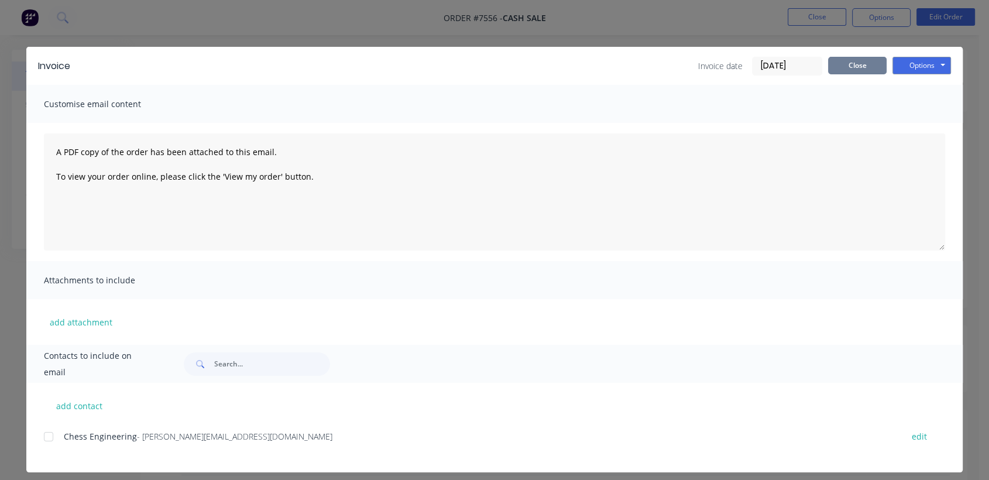
click at [855, 63] on button "Close" at bounding box center [857, 66] width 59 height 18
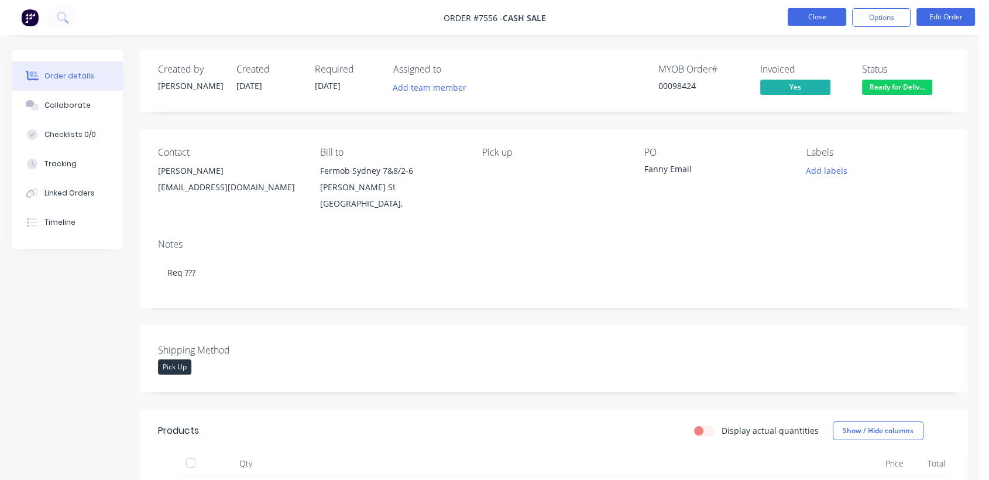
click at [821, 18] on button "Close" at bounding box center [817, 17] width 59 height 18
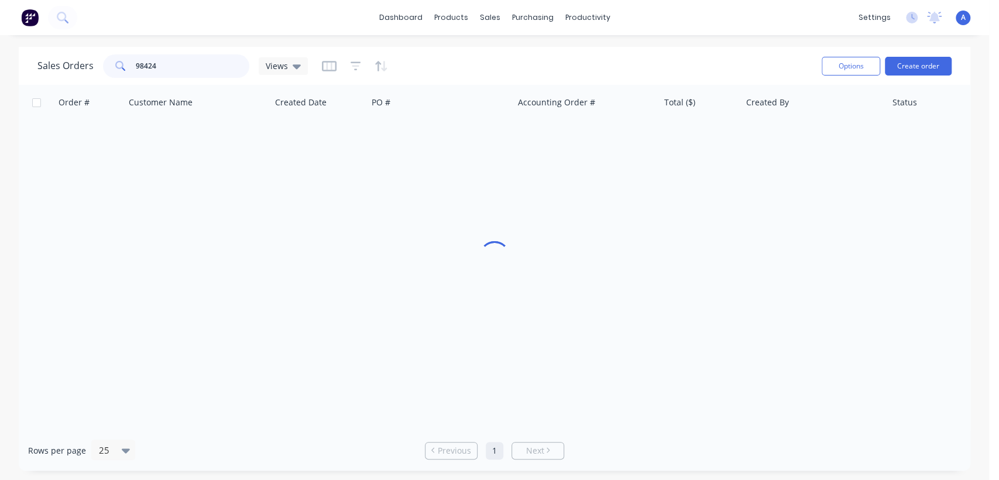
drag, startPoint x: 178, startPoint y: 65, endPoint x: 104, endPoint y: 57, distance: 74.1
click at [107, 59] on div "98424" at bounding box center [176, 65] width 146 height 23
type input "98456"
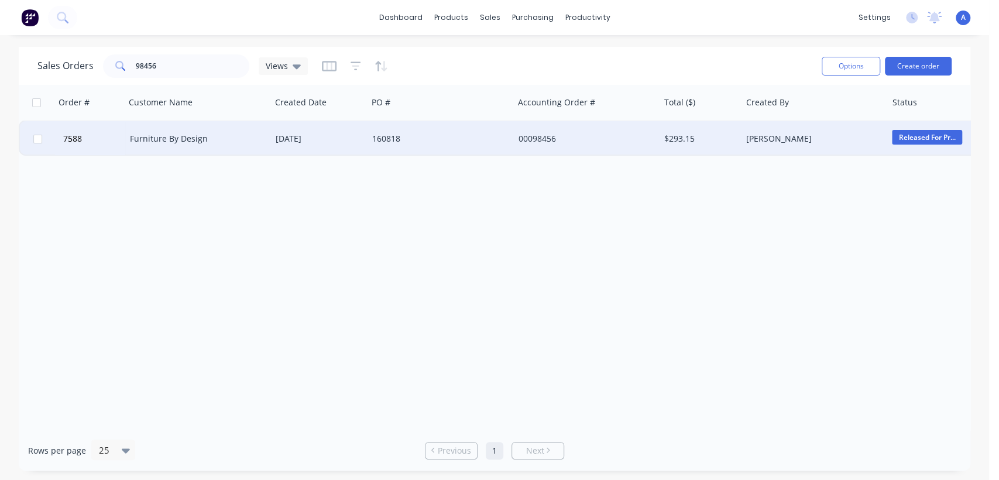
click at [290, 138] on div "[DATE]" at bounding box center [319, 139] width 87 height 12
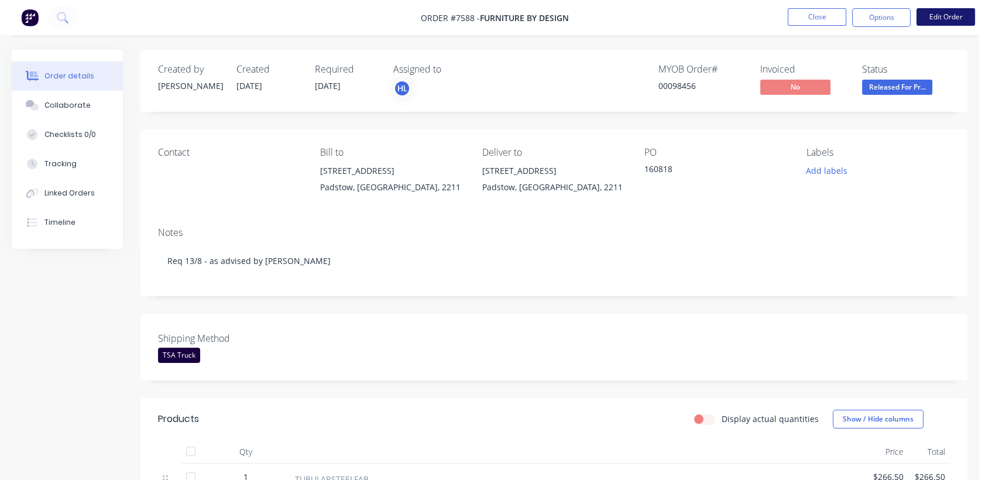
click at [937, 18] on button "Edit Order" at bounding box center [946, 17] width 59 height 18
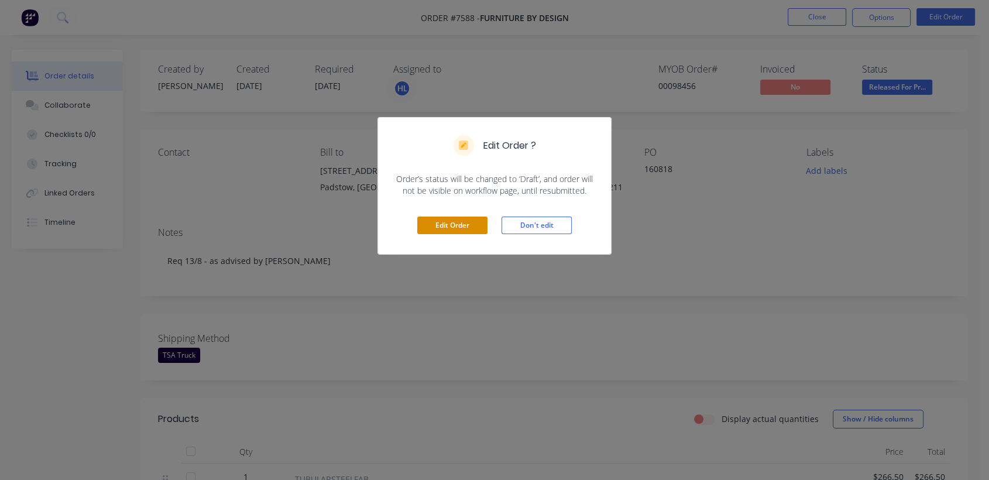
click at [464, 217] on button "Edit Order" at bounding box center [452, 226] width 70 height 18
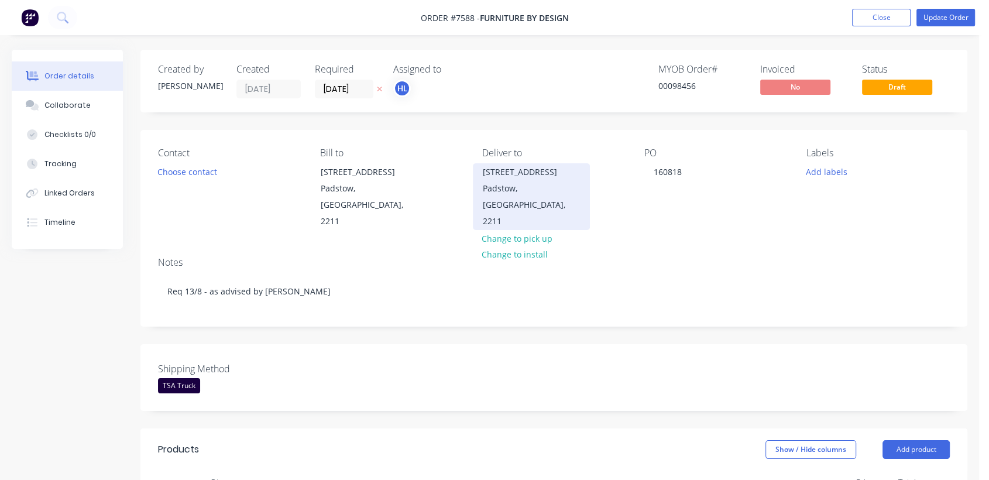
click at [515, 170] on div "[STREET_ADDRESS]" at bounding box center [531, 172] width 97 height 16
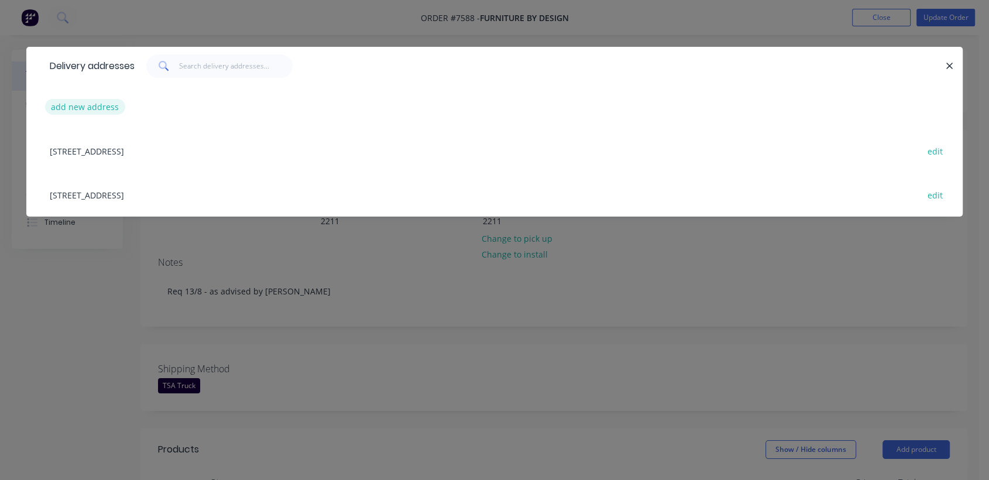
click at [101, 102] on button "add new address" at bounding box center [85, 107] width 80 height 16
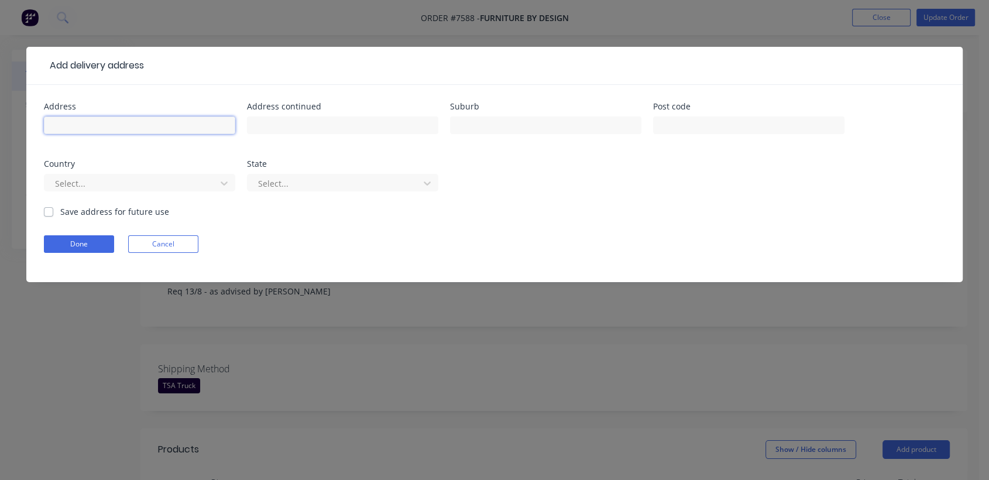
click at [107, 122] on input "text" at bounding box center [139, 125] width 191 height 18
paste input "Advantage Kitchens"
type input "Advantage Kitchens"
click at [277, 125] on input "text" at bounding box center [342, 125] width 191 height 18
paste input "[PERSON_NAME]"
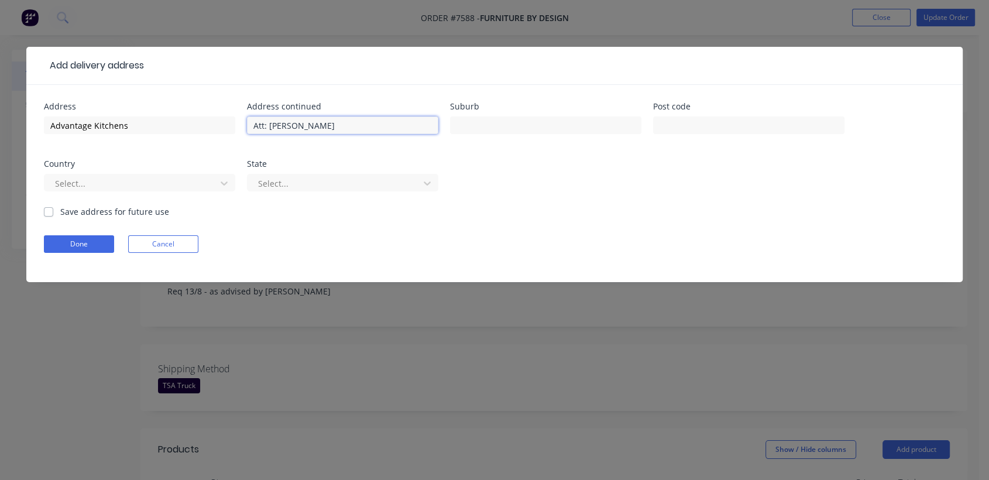
paste input "[STREET_ADDRESS]"
type input "Att: [PERSON_NAME] [STREET_ADDRESS]"
click at [478, 128] on input "text" at bounding box center [545, 125] width 191 height 18
type input "Penrith"
click at [84, 243] on button "Done" at bounding box center [79, 244] width 70 height 18
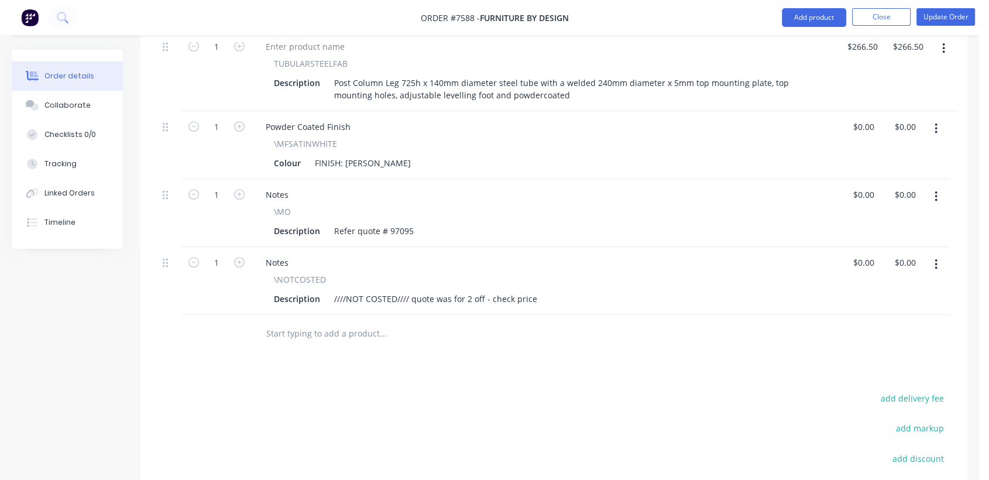
scroll to position [608, 0]
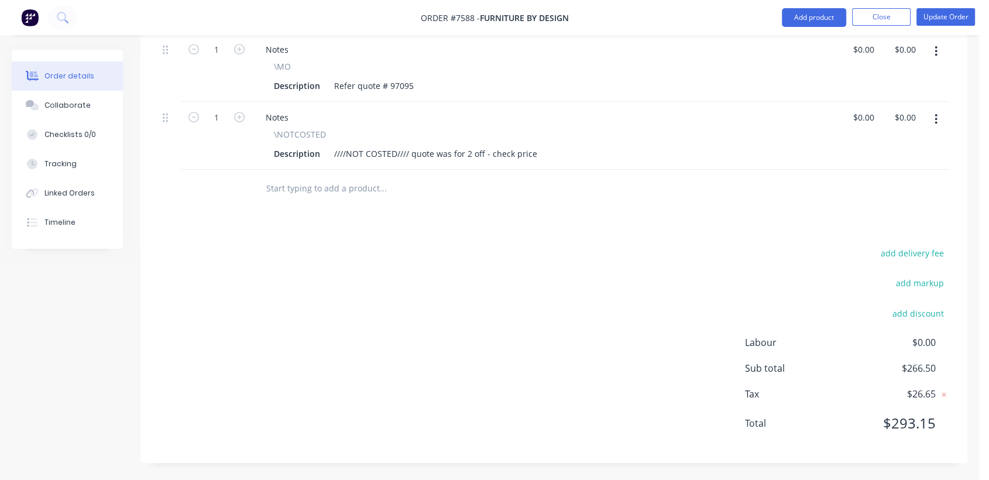
click at [922, 244] on div "Products Show / Hide columns Add product Qty Price Total 1 TUBULARSTEELFAB Desc…" at bounding box center [553, 141] width 827 height 643
click at [922, 252] on button "add delivery fee" at bounding box center [912, 253] width 76 height 16
type input "85"
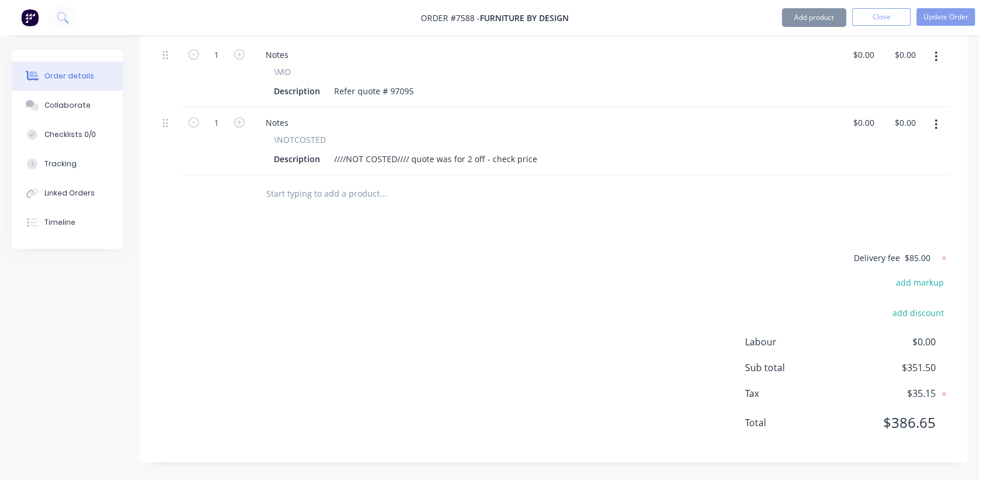
scroll to position [603, 0]
click at [318, 192] on input "text" at bounding box center [383, 193] width 234 height 23
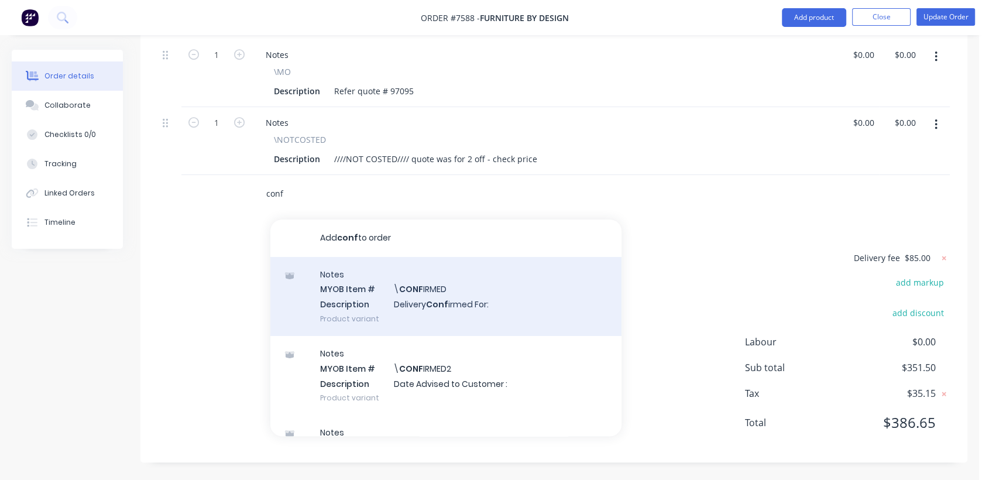
type input "conf"
click at [451, 300] on div "Notes MYOB Item # \ CONF IRMED Description Delivery Conf irmed For: Product var…" at bounding box center [445, 296] width 351 height 79
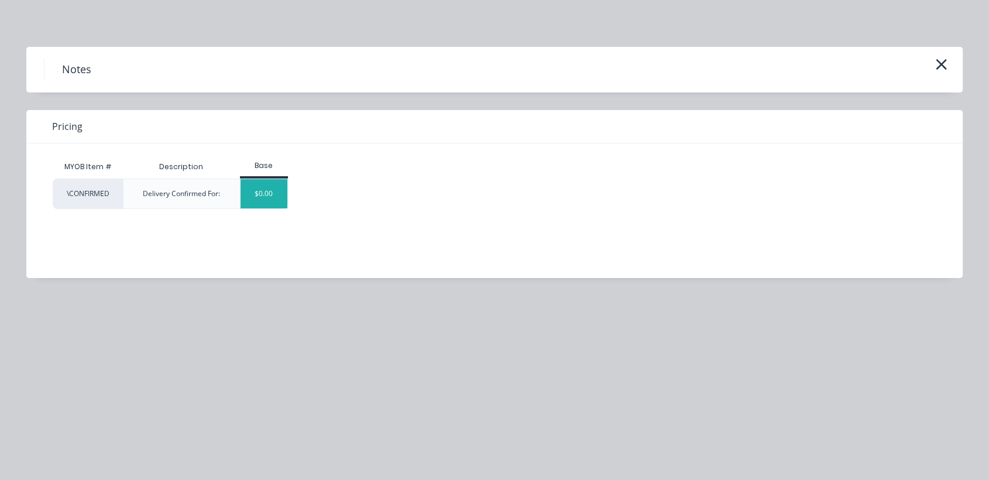
click at [272, 196] on div "$0.00" at bounding box center [264, 193] width 47 height 29
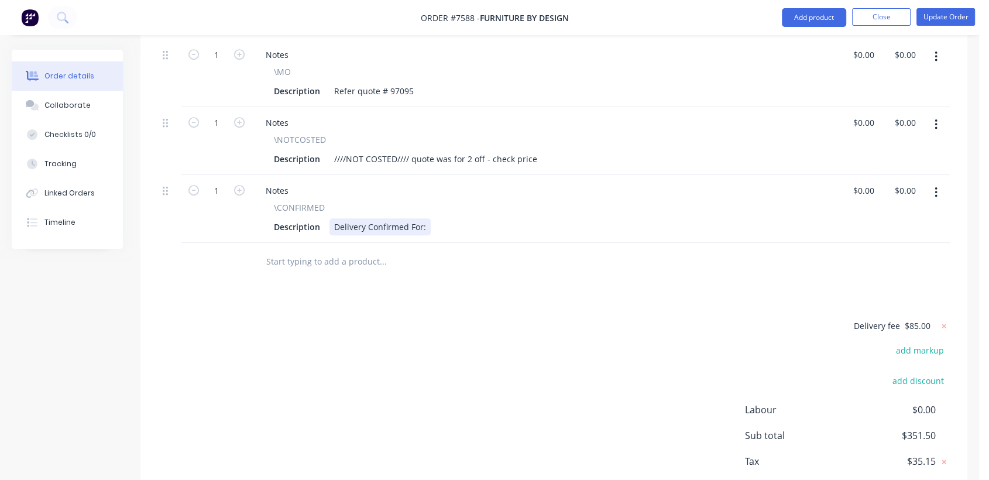
click at [430, 226] on div "Description Delivery Confirmed For:" at bounding box center [542, 226] width 546 height 17
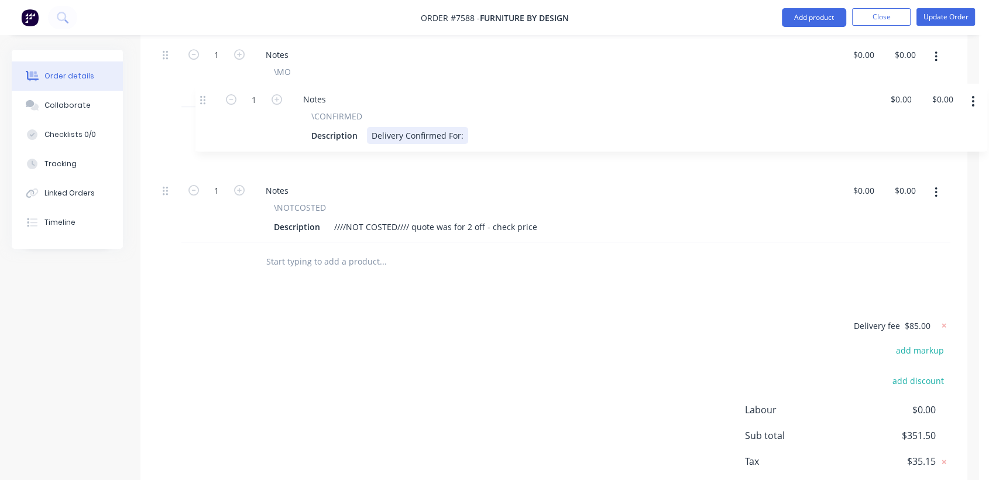
drag, startPoint x: 164, startPoint y: 188, endPoint x: 206, endPoint y: 100, distance: 97.9
click at [206, 100] on div "1 TUBULARSTEELFAB Description Post Column Leg 725h x 140mm diameter steel tube …" at bounding box center [554, 67] width 792 height 352
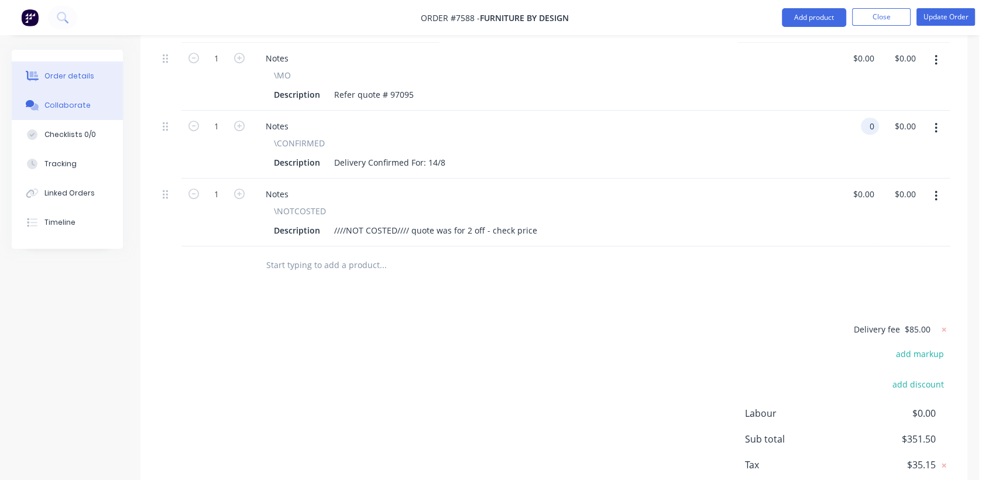
type input "$0.00"
click at [94, 107] on button "Collaborate" at bounding box center [67, 105] width 111 height 29
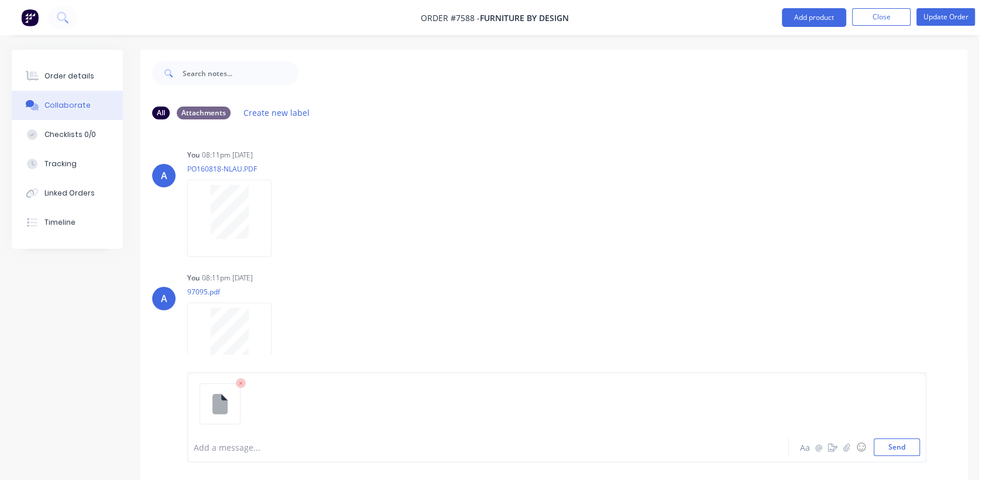
click at [235, 442] on div at bounding box center [466, 447] width 544 height 12
click at [907, 448] on button "Send" at bounding box center [897, 447] width 46 height 18
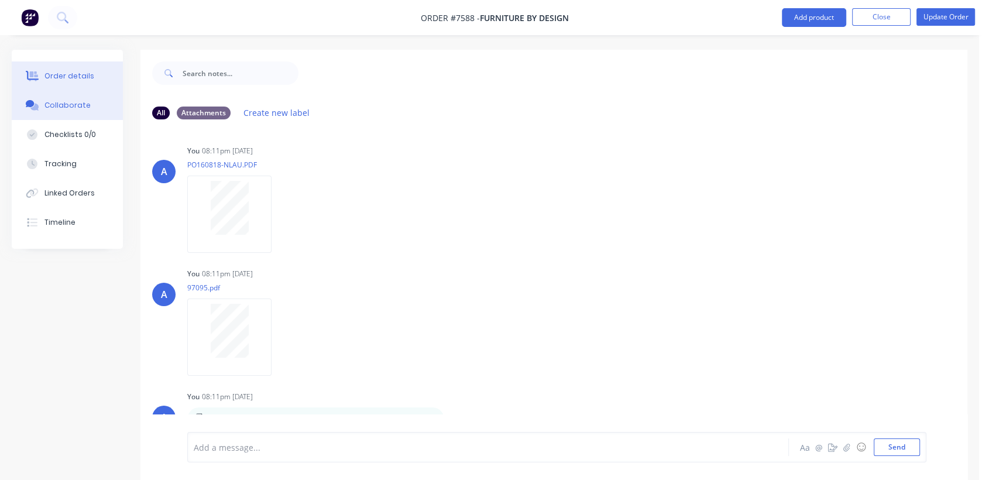
click at [67, 81] on div "Order details" at bounding box center [69, 76] width 50 height 11
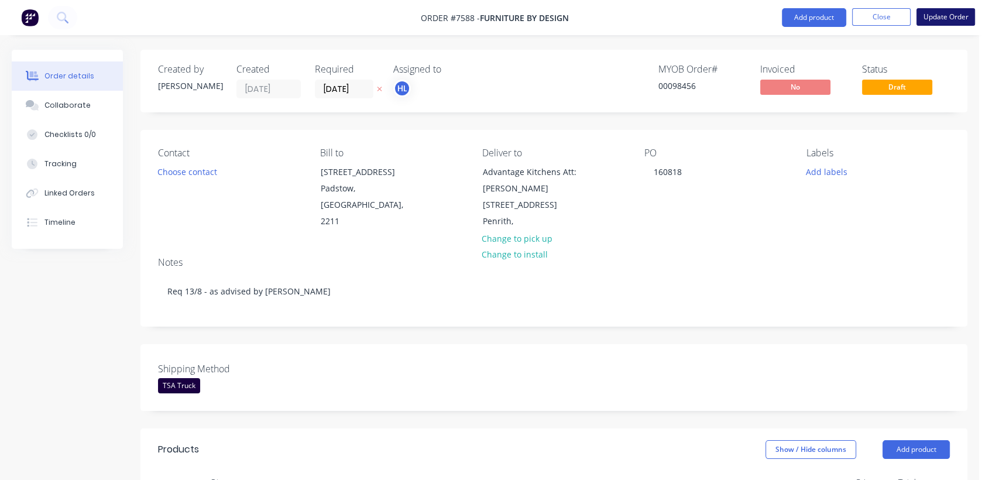
click at [945, 16] on button "Update Order" at bounding box center [946, 17] width 59 height 18
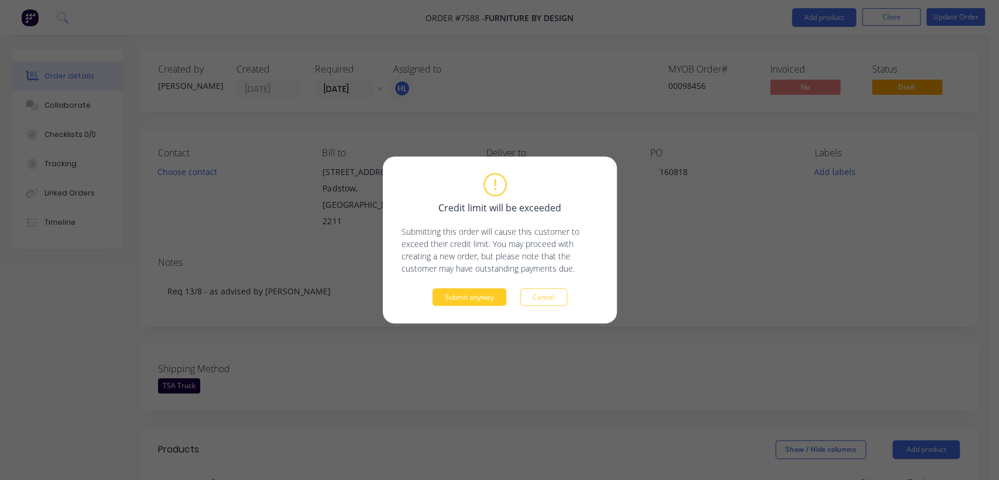
click at [456, 296] on button "Submit anyway" at bounding box center [470, 298] width 74 height 18
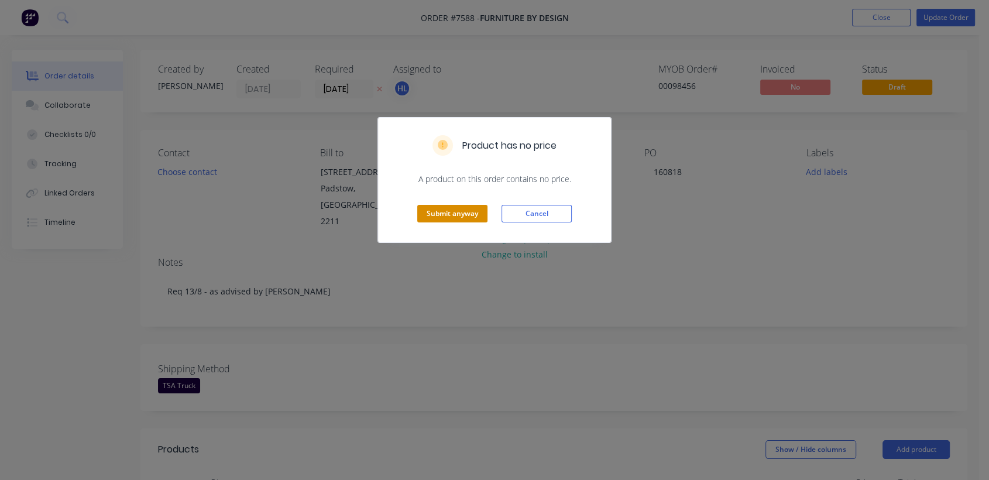
click at [445, 214] on button "Submit anyway" at bounding box center [452, 214] width 70 height 18
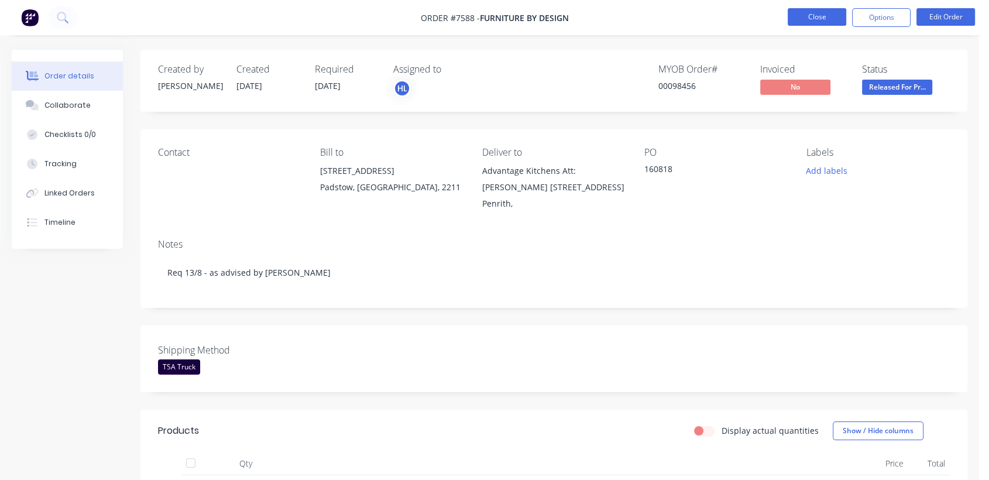
click at [805, 13] on button "Close" at bounding box center [817, 17] width 59 height 18
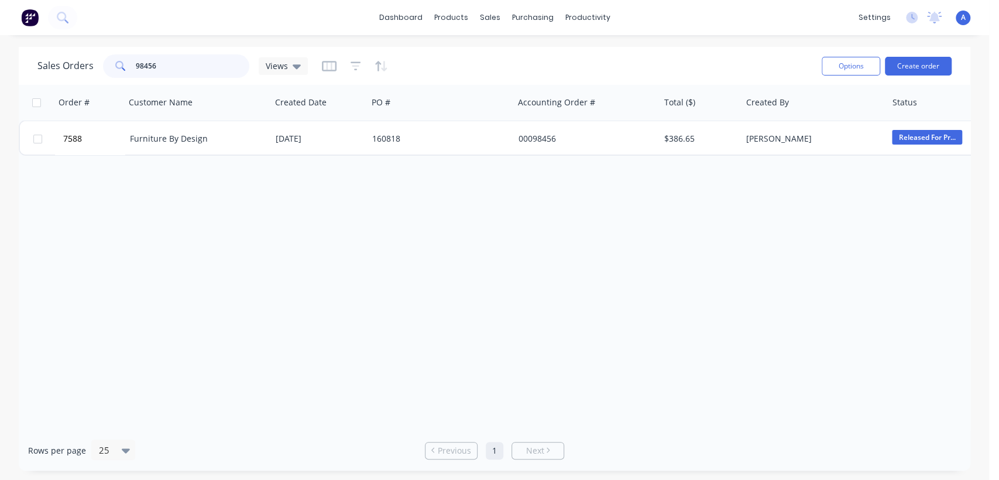
drag, startPoint x: 170, startPoint y: 68, endPoint x: 109, endPoint y: 71, distance: 61.0
click at [111, 70] on div "98456" at bounding box center [176, 65] width 146 height 23
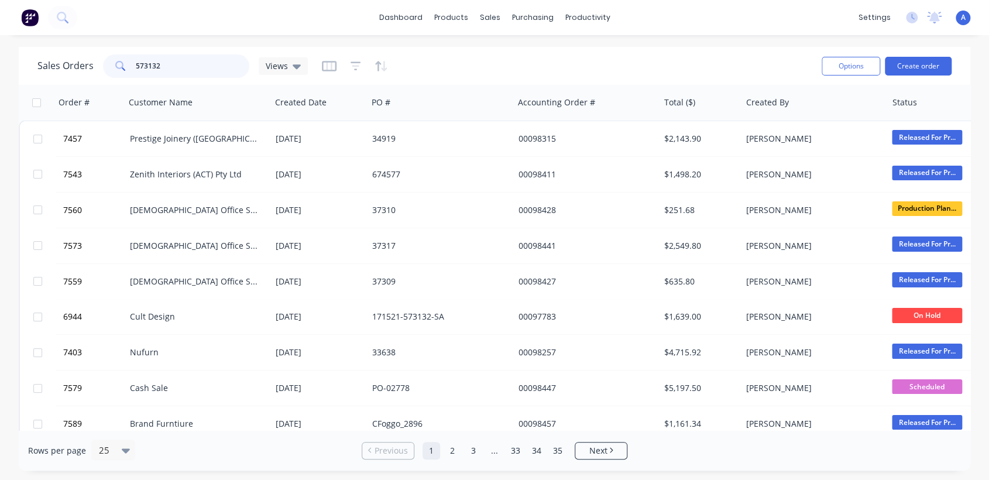
type input "573132"
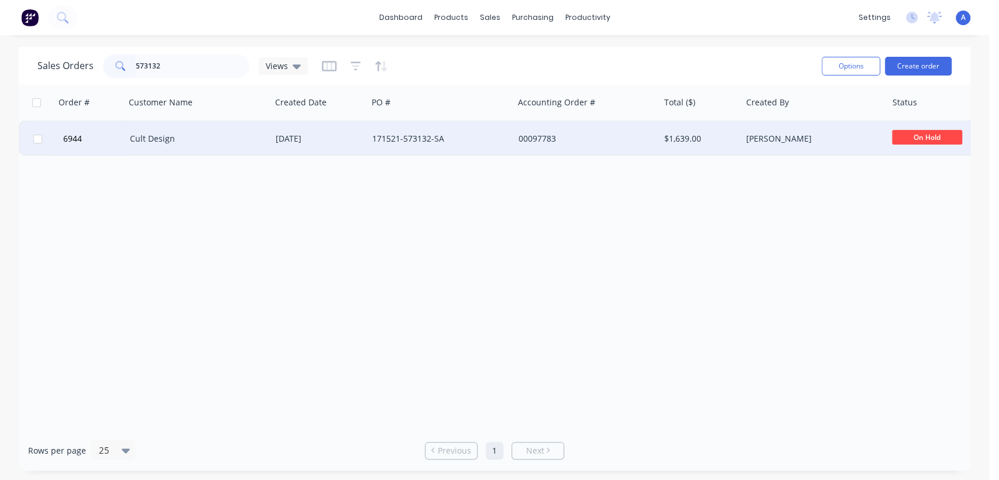
click at [459, 141] on div "171521-573132-SA" at bounding box center [437, 139] width 130 height 12
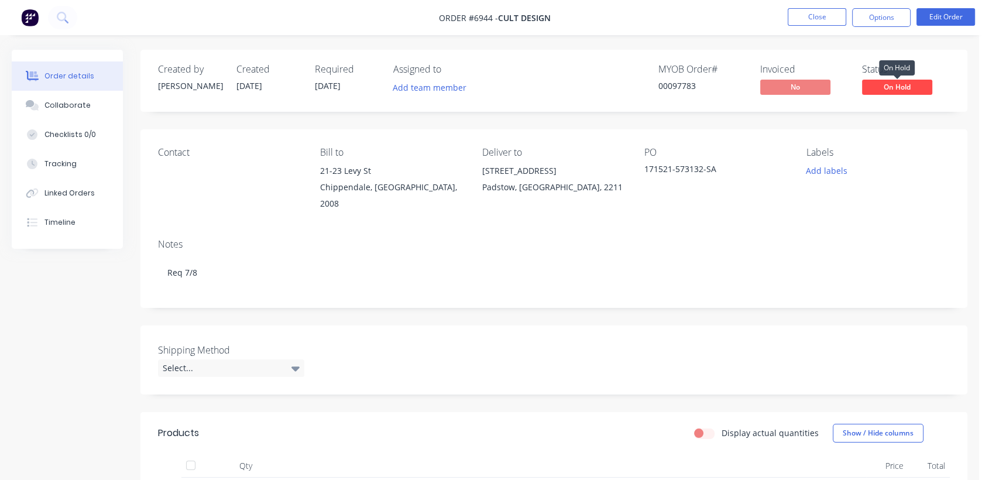
click at [898, 84] on span "On Hold" at bounding box center [897, 87] width 70 height 15
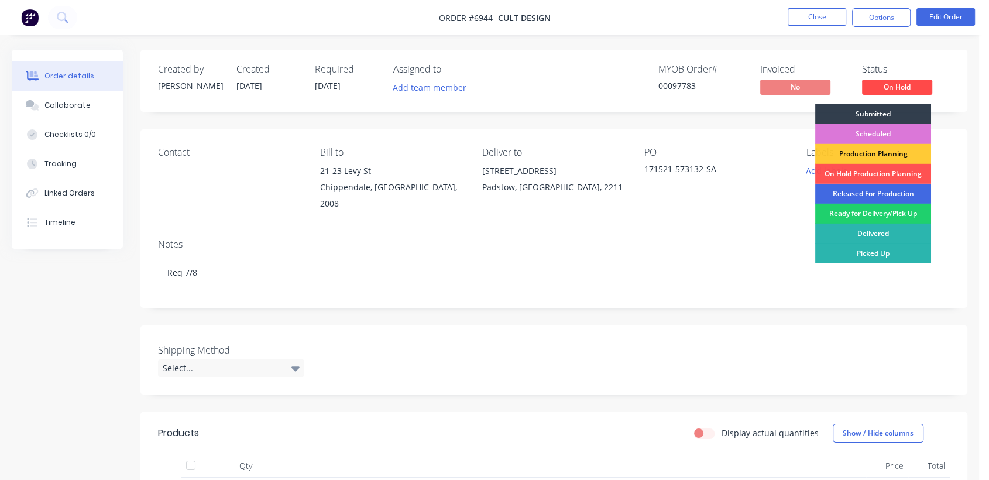
click at [857, 194] on div "Released For Production" at bounding box center [873, 194] width 116 height 20
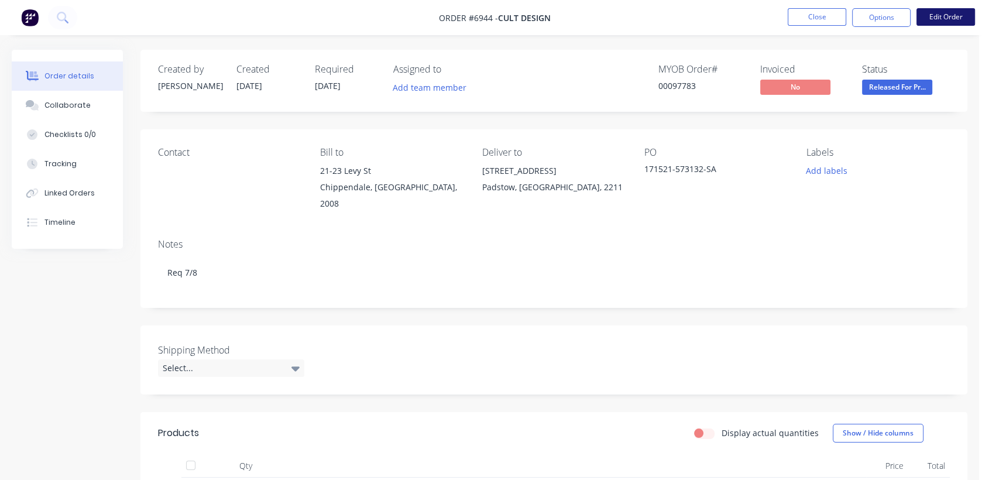
click at [934, 14] on button "Edit Order" at bounding box center [946, 17] width 59 height 18
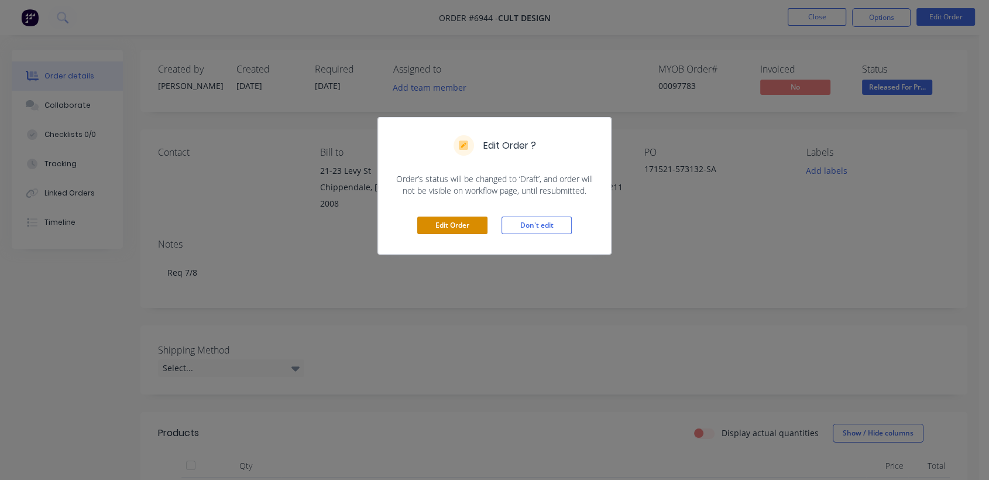
drag, startPoint x: 459, startPoint y: 225, endPoint x: 350, endPoint y: 295, distance: 129.2
click at [459, 225] on button "Edit Order" at bounding box center [452, 226] width 70 height 18
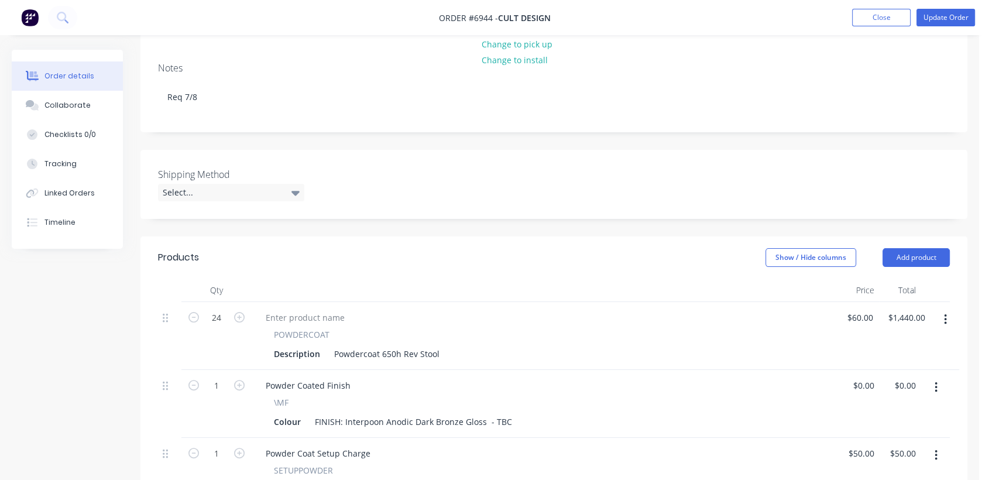
scroll to position [195, 0]
click at [258, 183] on div "Select..." at bounding box center [231, 192] width 146 height 18
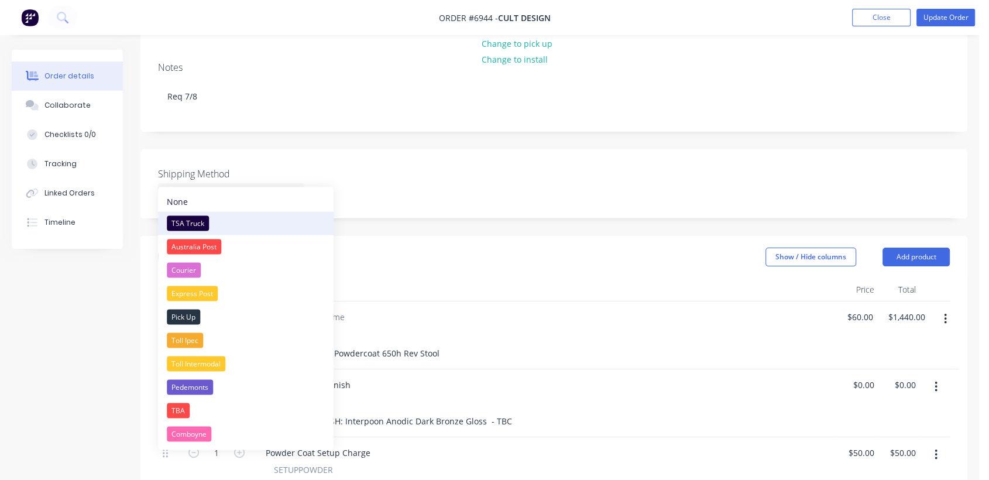
click at [190, 218] on div "TSA Truck" at bounding box center [188, 222] width 42 height 15
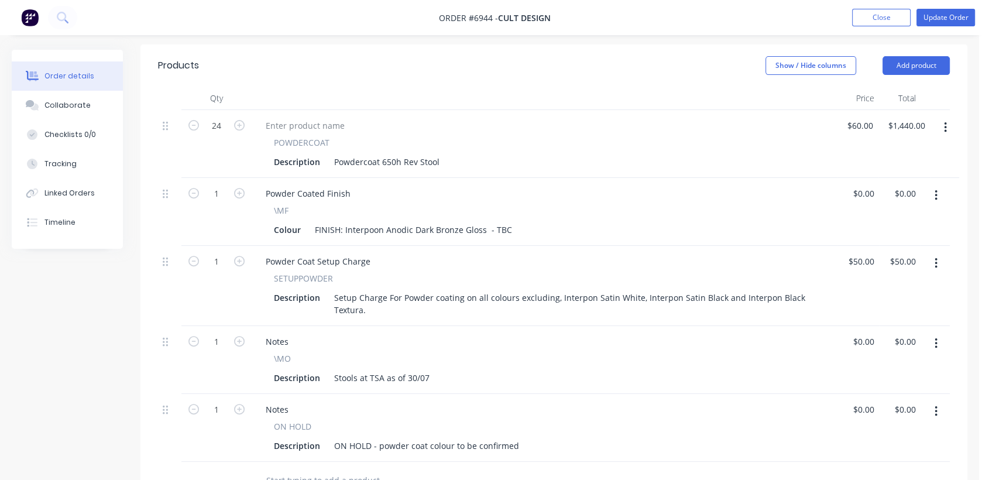
scroll to position [390, 0]
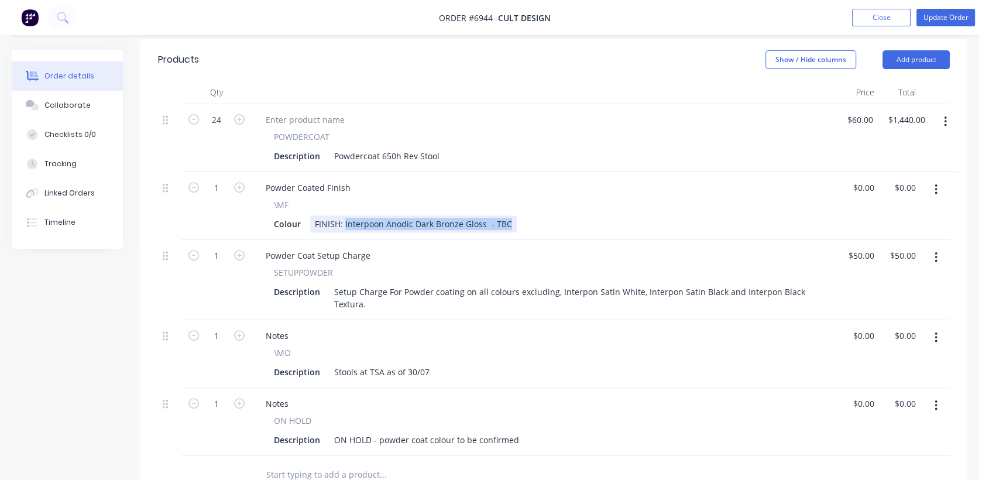
drag, startPoint x: 509, startPoint y: 203, endPoint x: 344, endPoint y: 193, distance: 164.7
click at [344, 198] on div "\MF Colour FINISH: Interpoon Anodic Dark Bronze Gloss - TBC" at bounding box center [544, 215] width 576 height 34
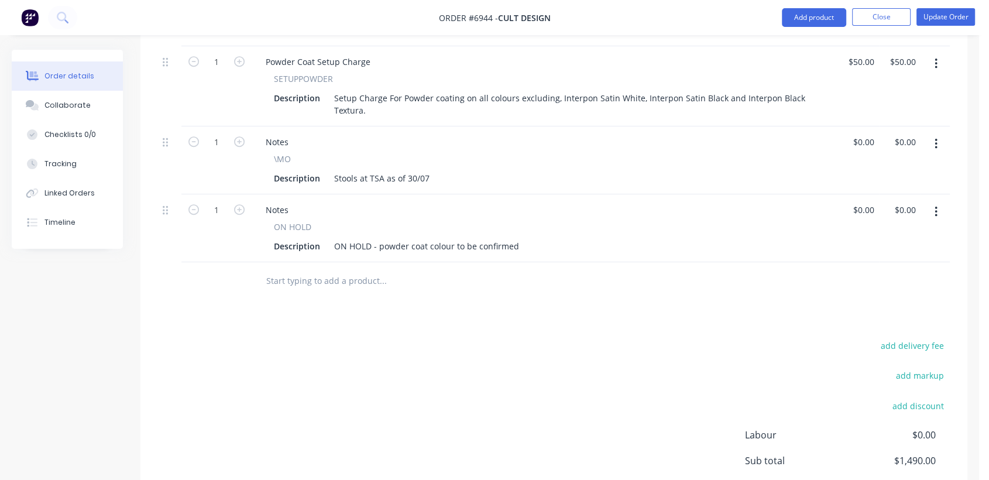
scroll to position [585, 0]
type input "$0.00"
click at [934, 200] on button "button" at bounding box center [936, 210] width 28 height 21
click at [878, 303] on div "Delete" at bounding box center [894, 311] width 90 height 17
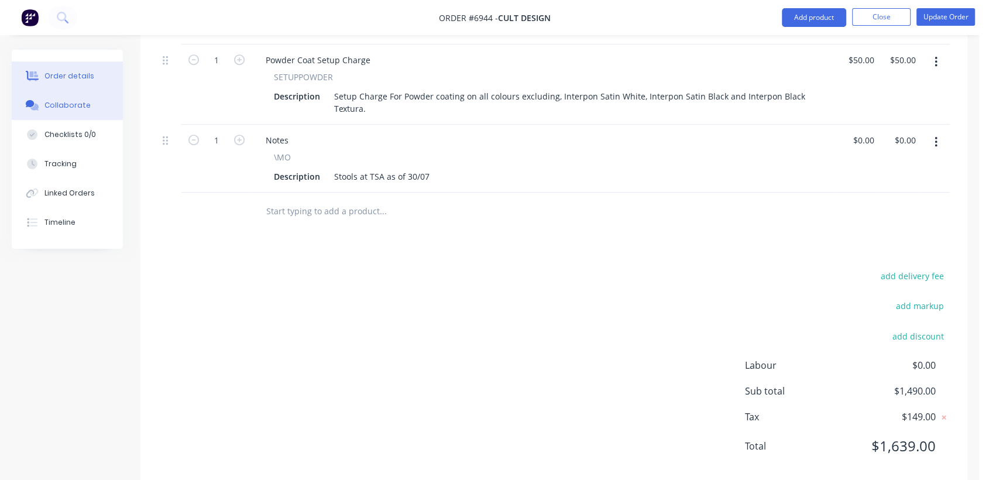
click at [68, 101] on div "Collaborate" at bounding box center [67, 105] width 46 height 11
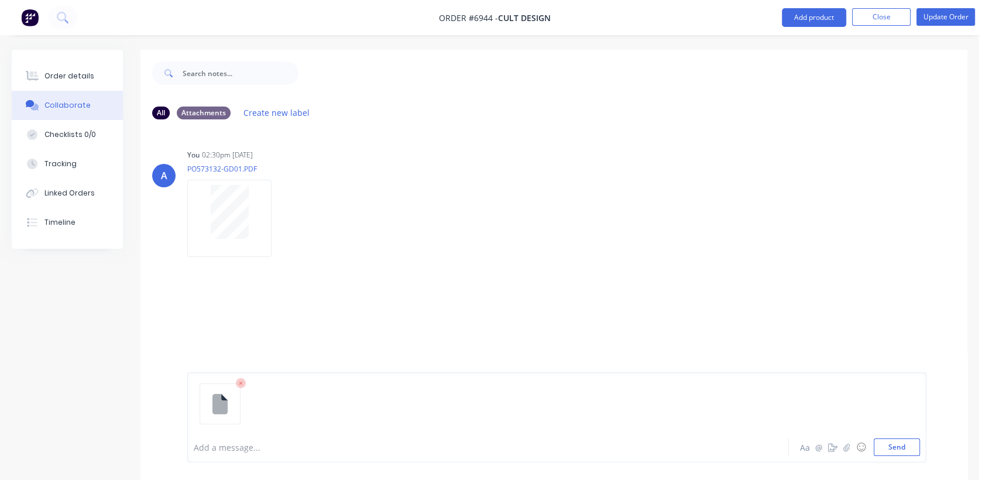
click at [242, 447] on div at bounding box center [466, 447] width 544 height 12
click at [904, 452] on button "Send" at bounding box center [897, 447] width 46 height 18
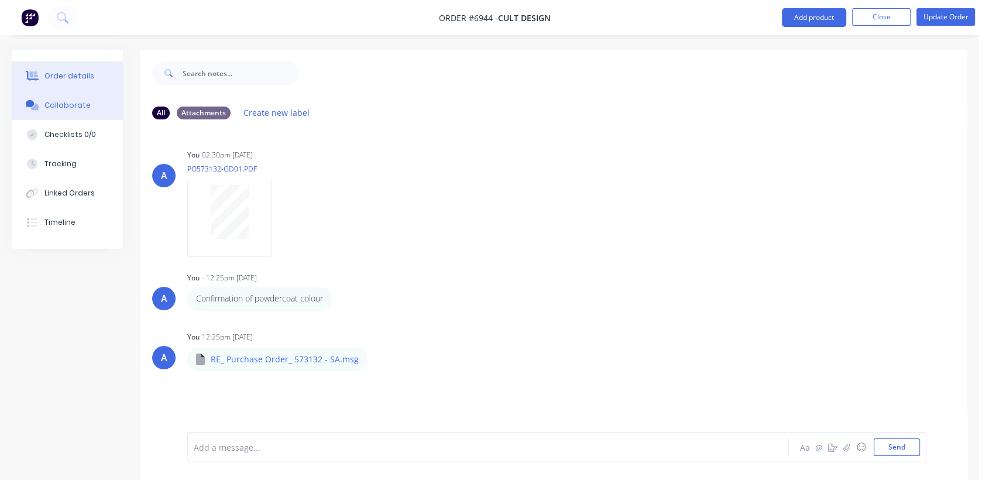
click at [76, 72] on div "Order details" at bounding box center [69, 76] width 50 height 11
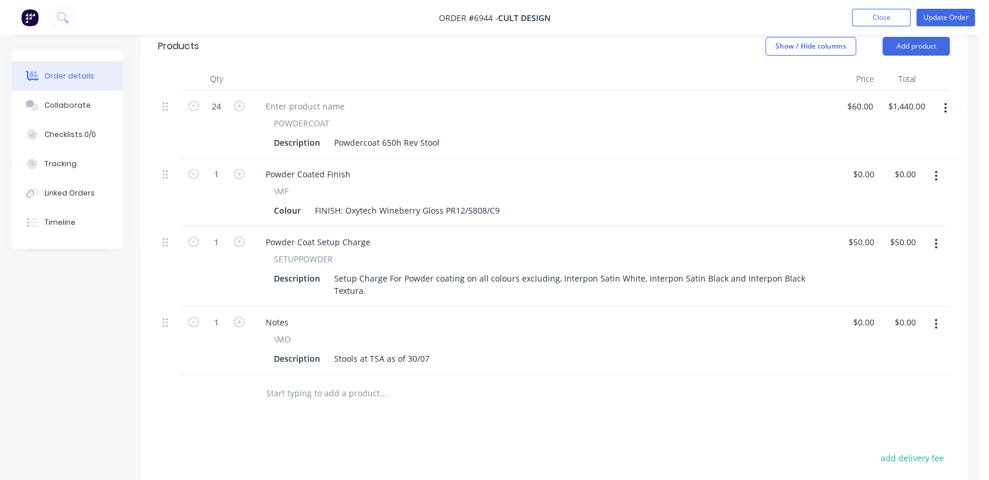
scroll to position [397, 0]
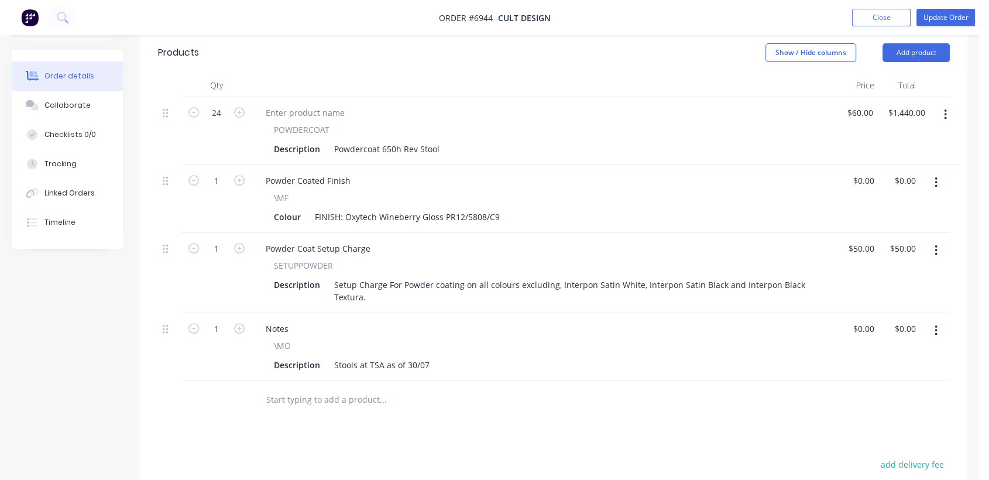
click at [322, 388] on input "text" at bounding box center [383, 399] width 234 height 23
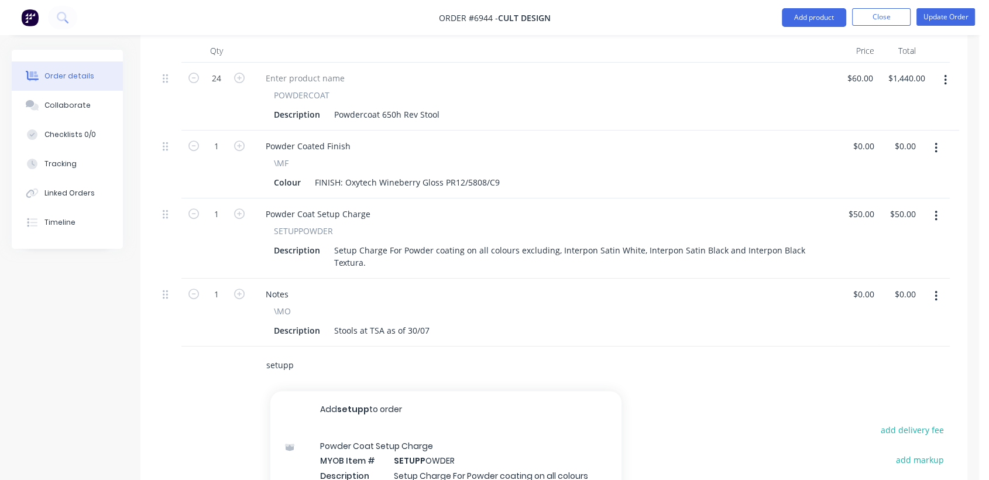
scroll to position [592, 0]
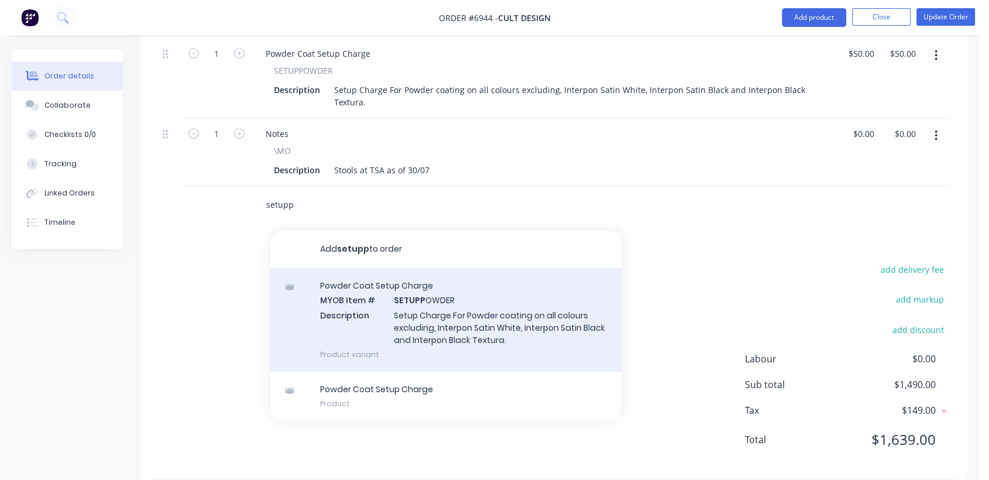
type input "setupp"
click at [443, 289] on div "Powder Coat Setup Charge MYOB Item # SETUPP OWDER Description Setup Charge For …" at bounding box center [445, 320] width 351 height 104
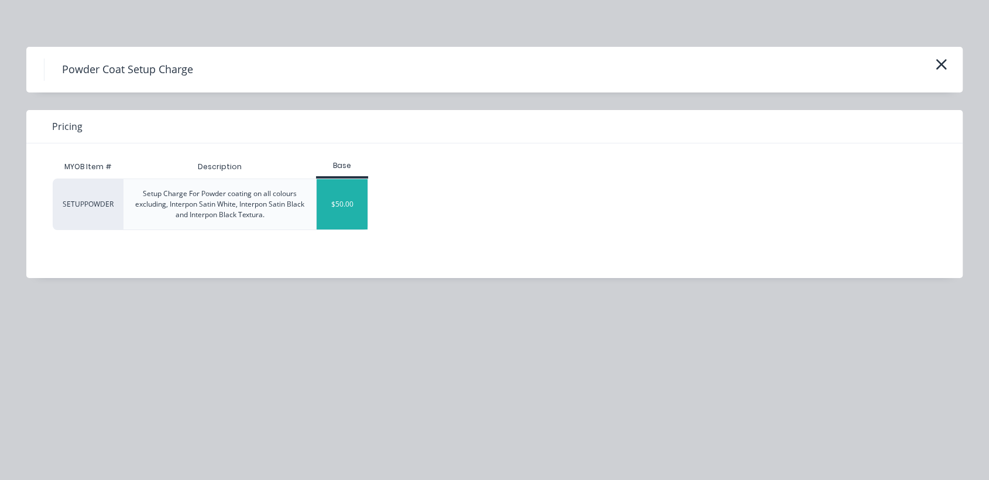
click at [348, 205] on div "$50.00" at bounding box center [342, 204] width 51 height 50
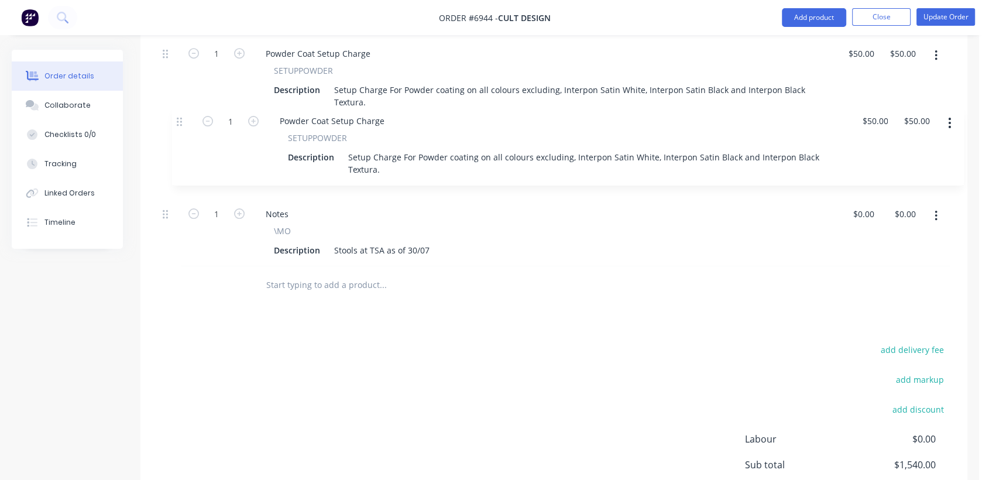
drag, startPoint x: 167, startPoint y: 185, endPoint x: 183, endPoint y: 119, distance: 68.0
click at [183, 119] on div "24 POWDERCOAT Description Powdercoat 650h Rev Stool $60.00 $60.00 $1,440.00 $1,…" at bounding box center [554, 84] width 792 height 364
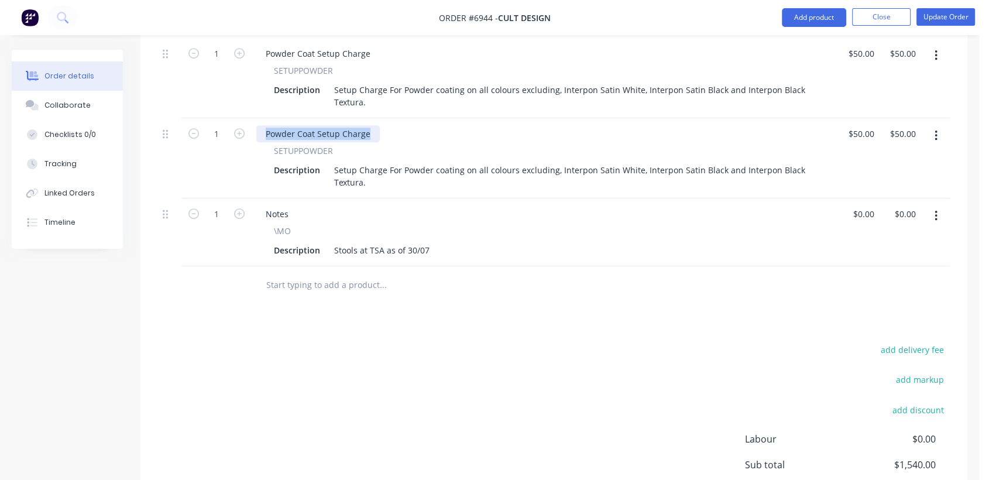
drag, startPoint x: 371, startPoint y: 116, endPoint x: 253, endPoint y: 95, distance: 120.1
click at [253, 95] on div "24 POWDERCOAT Description Powdercoat 650h Rev Stool $60.00 $60.00 $1,440.00 $1,…" at bounding box center [554, 84] width 792 height 364
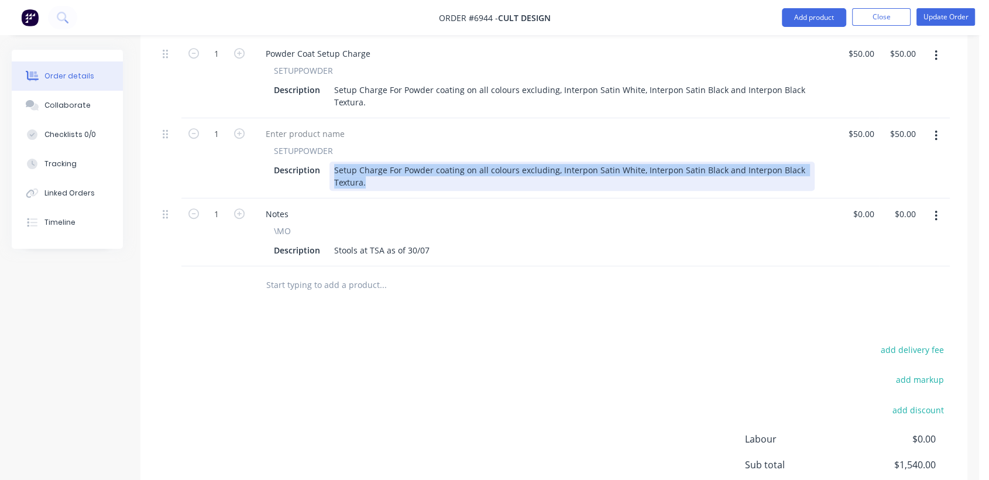
drag, startPoint x: 368, startPoint y: 165, endPoint x: 332, endPoint y: 146, distance: 40.8
click at [332, 162] on div "Setup Charge For Powder coating on all colours excluding, Interpon Satin White,…" at bounding box center [572, 176] width 485 height 29
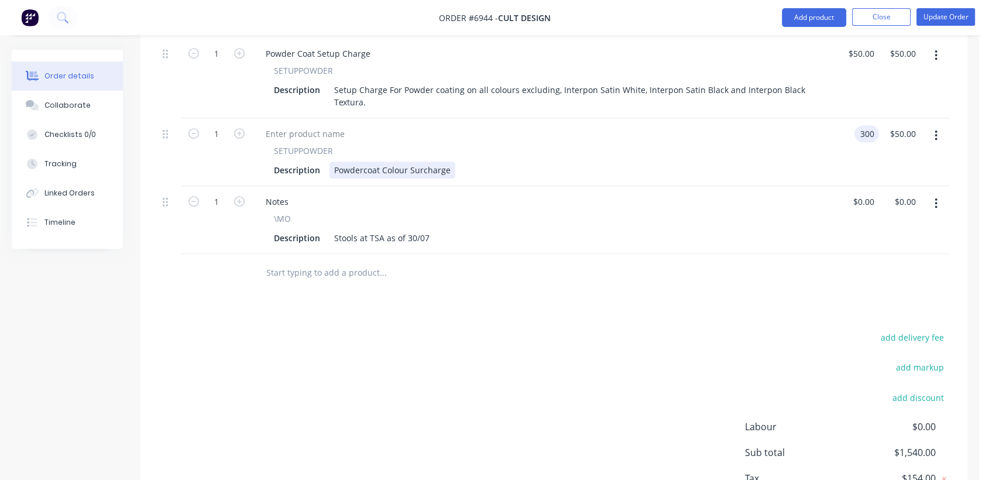
type input "$300.00"
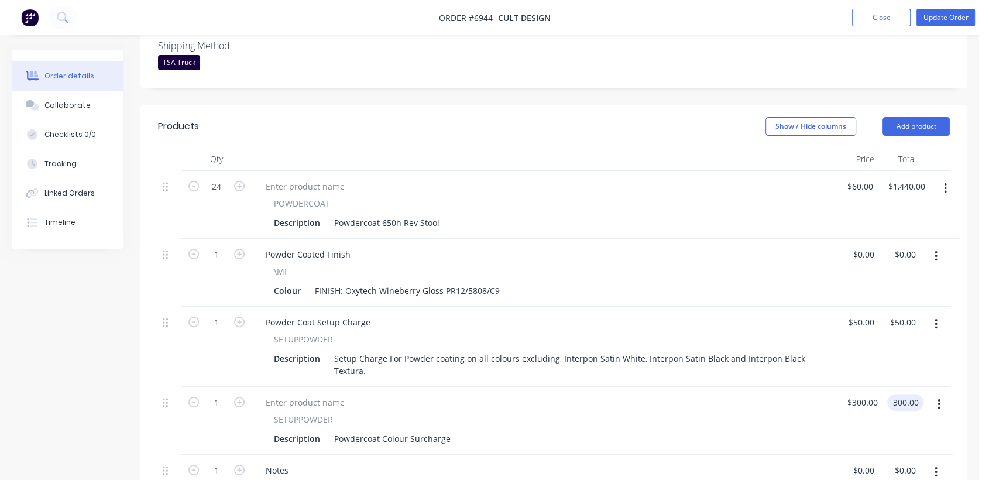
scroll to position [269, 0]
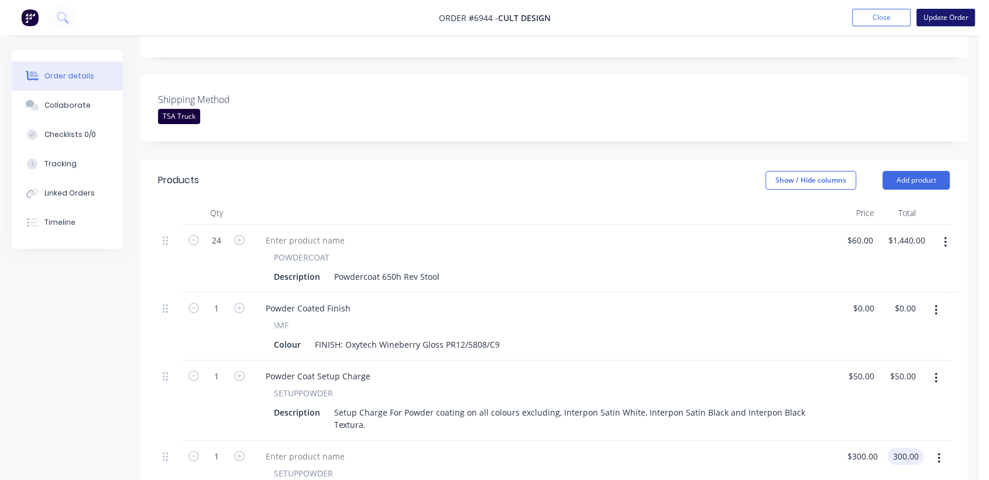
type input "$300.00"
click at [954, 13] on button "Update Order" at bounding box center [946, 18] width 59 height 18
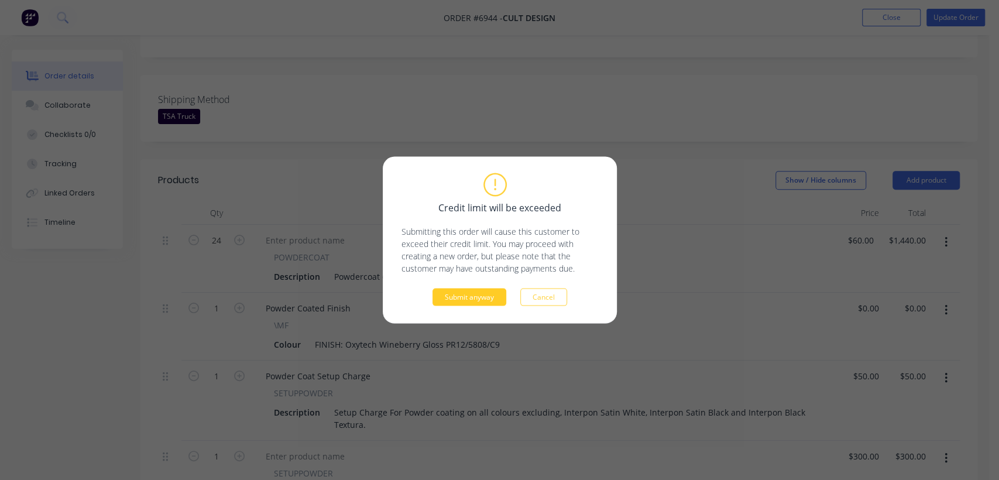
click at [441, 299] on button "Submit anyway" at bounding box center [470, 298] width 74 height 18
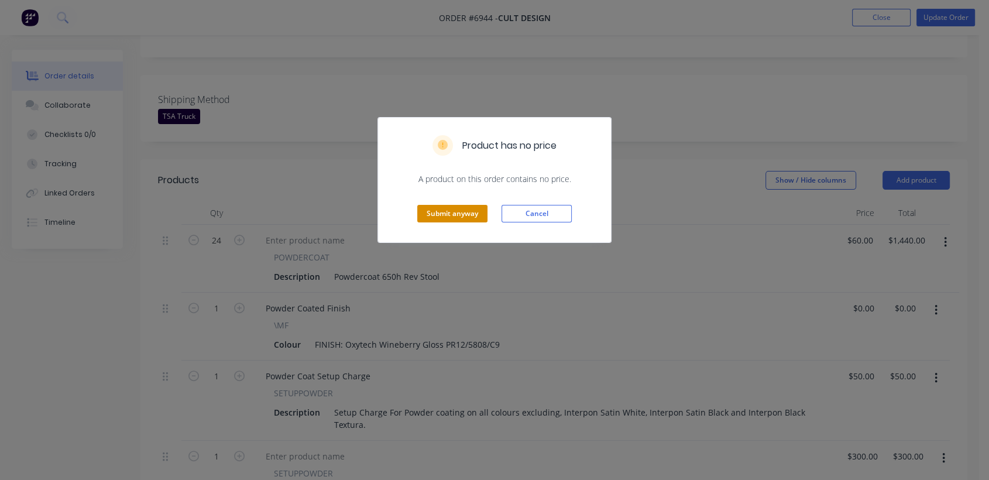
click at [445, 211] on button "Submit anyway" at bounding box center [452, 214] width 70 height 18
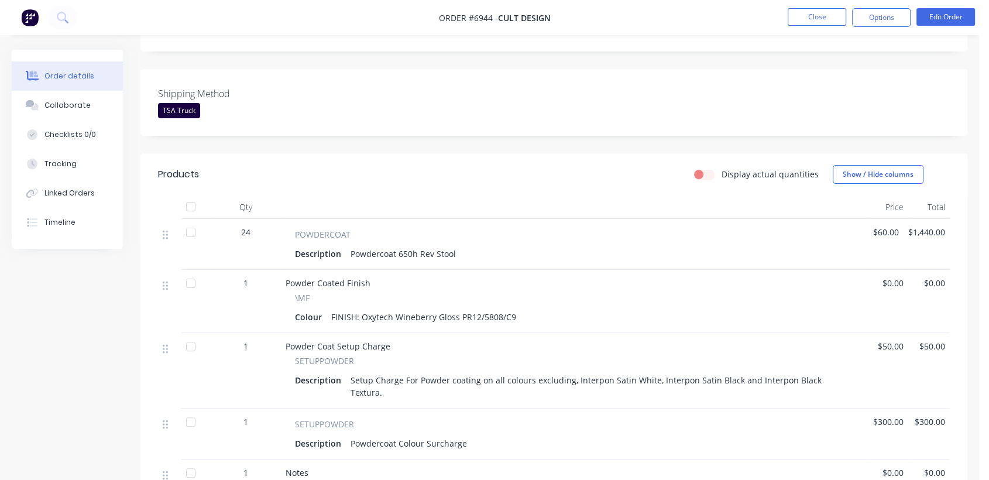
scroll to position [0, 0]
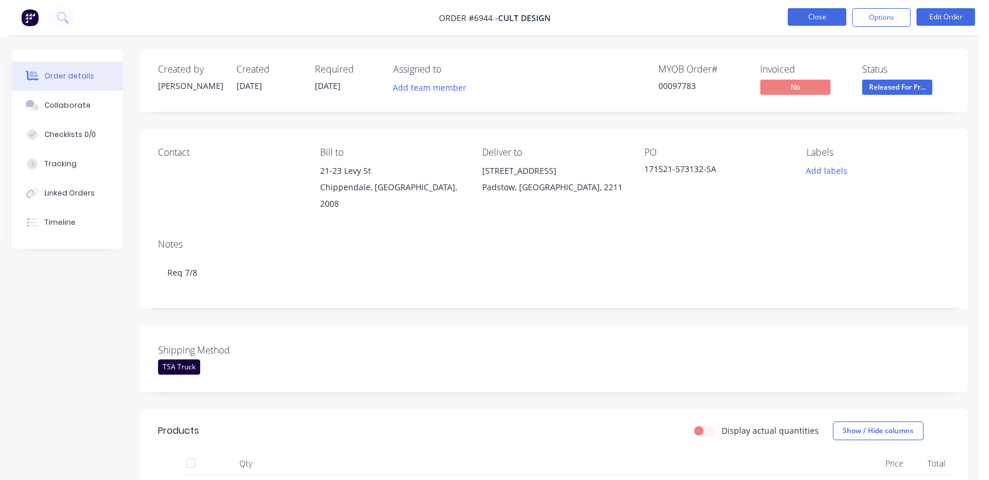
click at [816, 19] on button "Close" at bounding box center [817, 17] width 59 height 18
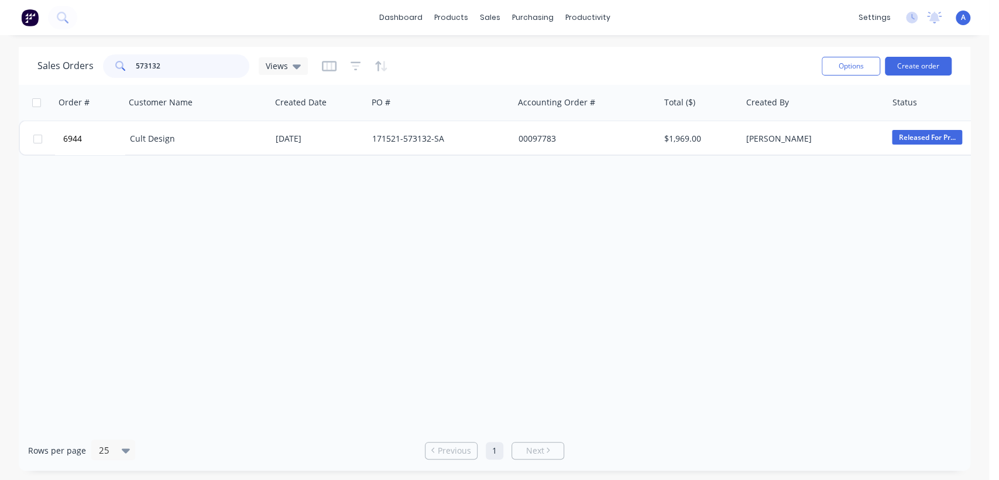
drag, startPoint x: 178, startPoint y: 64, endPoint x: 58, endPoint y: 60, distance: 120.0
click at [58, 60] on div "Sales Orders 573132 Views" at bounding box center [172, 65] width 270 height 23
type input "160818"
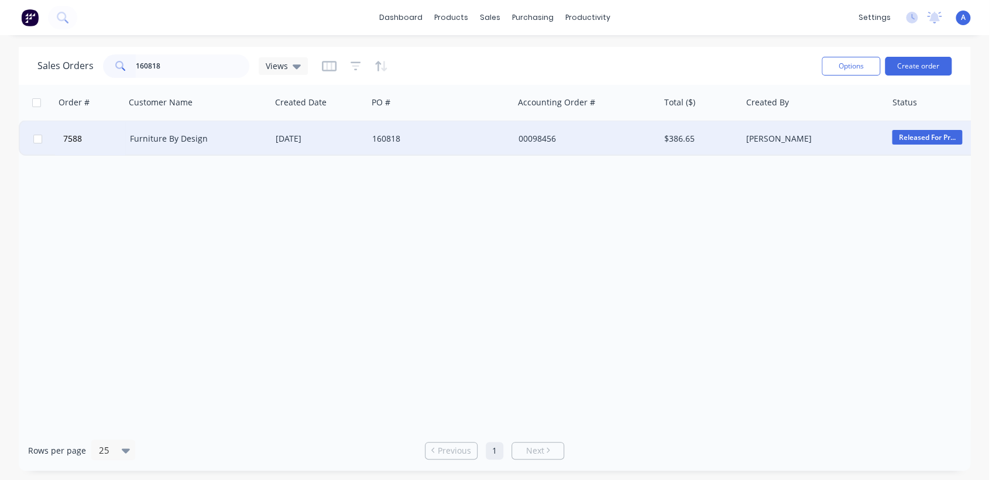
click at [419, 138] on div "160818" at bounding box center [437, 139] width 130 height 12
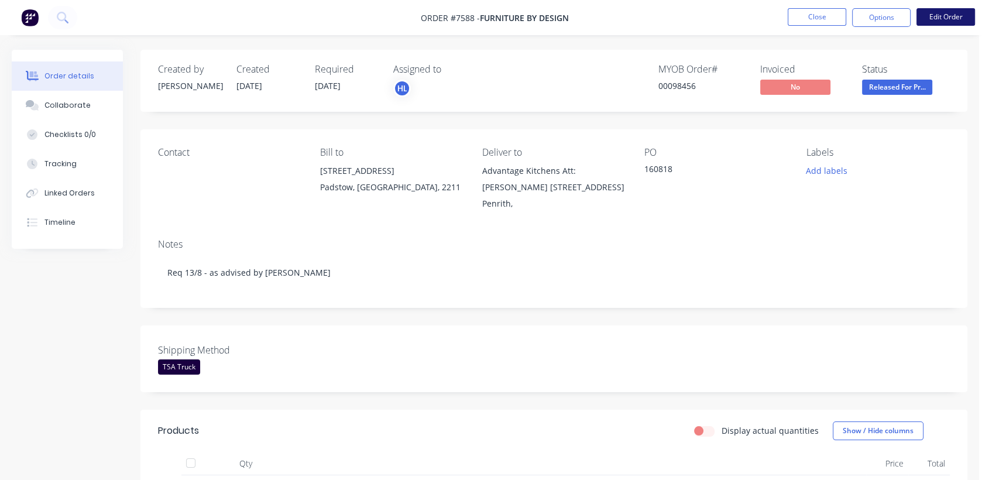
click at [935, 19] on button "Edit Order" at bounding box center [946, 17] width 59 height 18
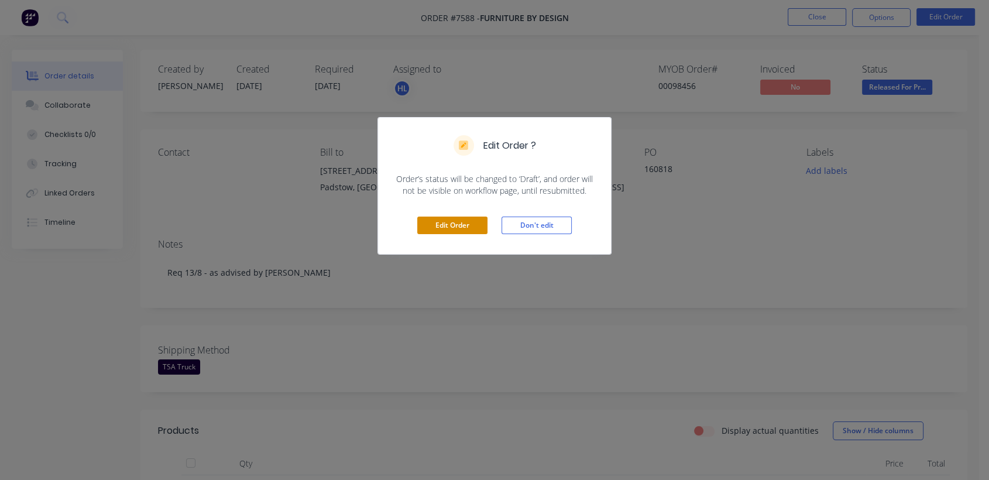
click at [456, 227] on button "Edit Order" at bounding box center [452, 226] width 70 height 18
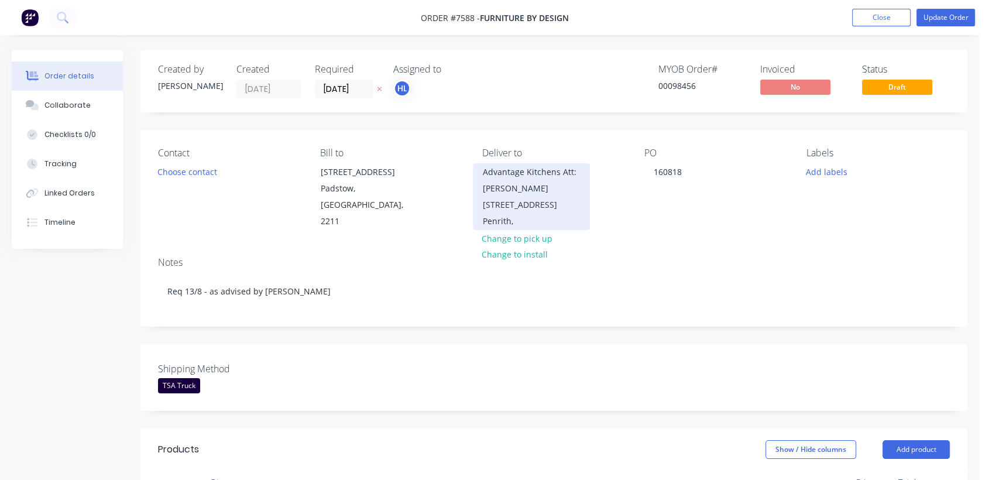
click at [509, 174] on div "Advantage Kitchens Att: [PERSON_NAME] [STREET_ADDRESS]" at bounding box center [531, 188] width 97 height 49
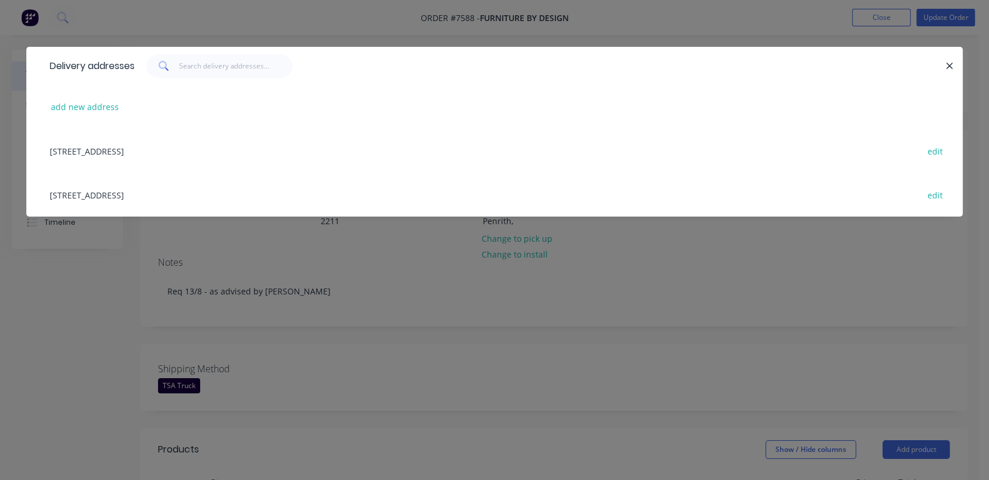
click at [633, 282] on div "Delivery addresses add new address [STREET_ADDRESS] edit" at bounding box center [494, 240] width 989 height 480
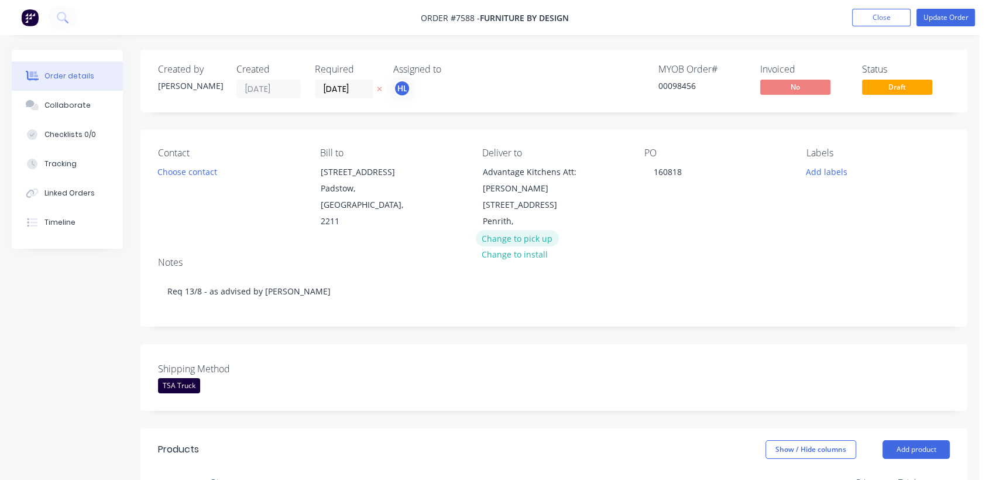
click at [511, 236] on button "Change to pick up" at bounding box center [517, 238] width 83 height 16
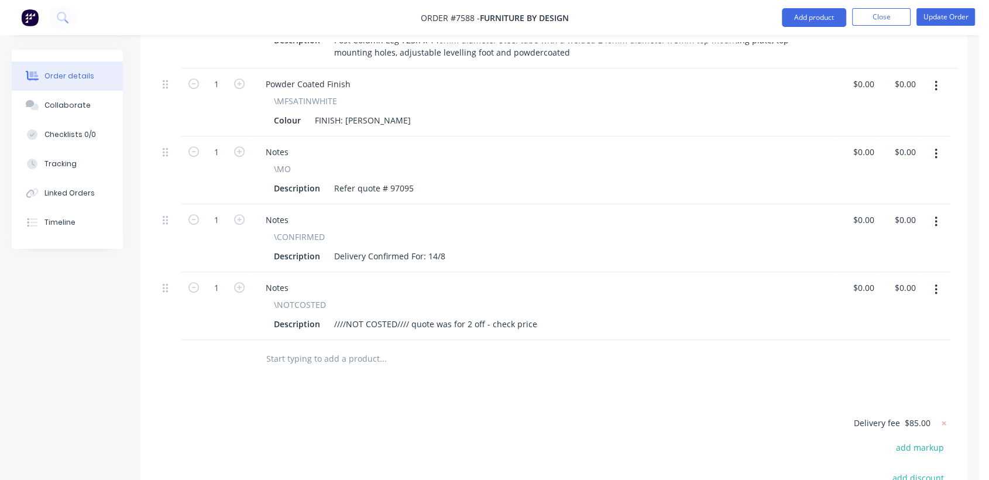
scroll to position [520, 0]
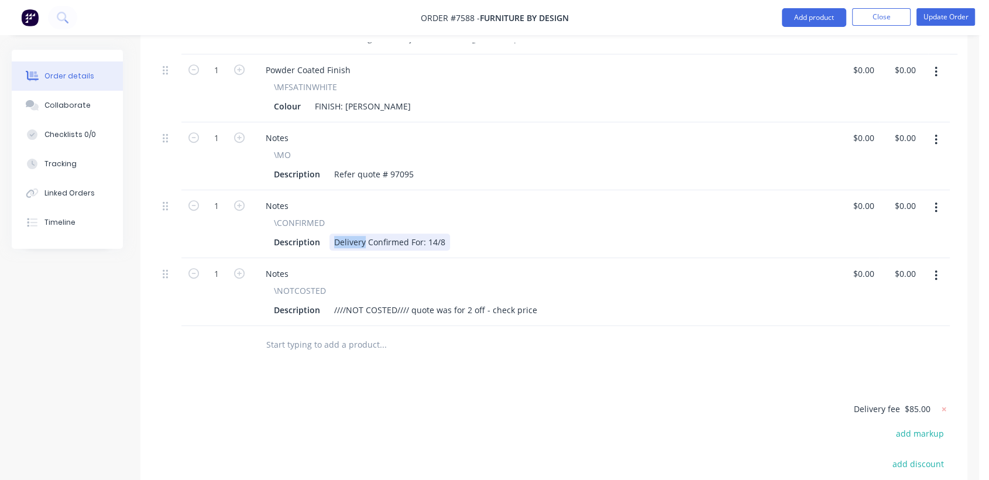
drag, startPoint x: 363, startPoint y: 224, endPoint x: 299, endPoint y: 212, distance: 66.1
click at [299, 217] on div "\CONFIRMED Description Delivery Confirmed For: 14/8" at bounding box center [544, 234] width 576 height 34
click at [434, 234] on div "PICK UP Confirmed For: 14/8" at bounding box center [389, 242] width 119 height 17
click at [444, 234] on div "PICK UP Confirmed For: 13/8" at bounding box center [389, 242] width 119 height 17
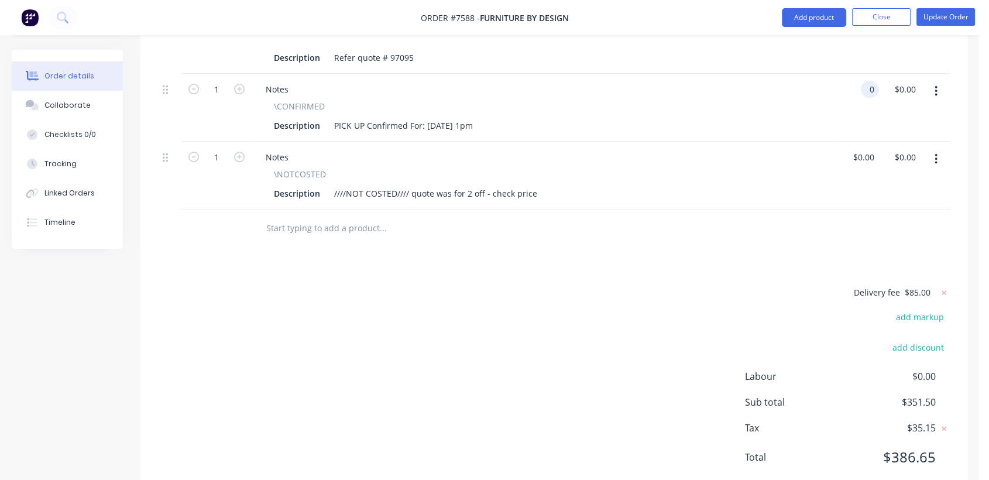
scroll to position [650, 0]
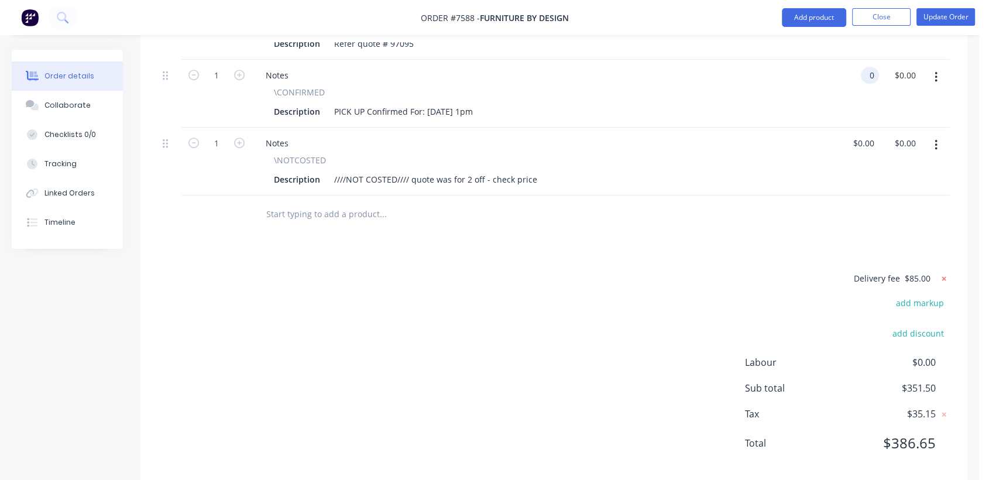
type input "$0.00"
click at [942, 273] on icon at bounding box center [944, 279] width 12 height 12
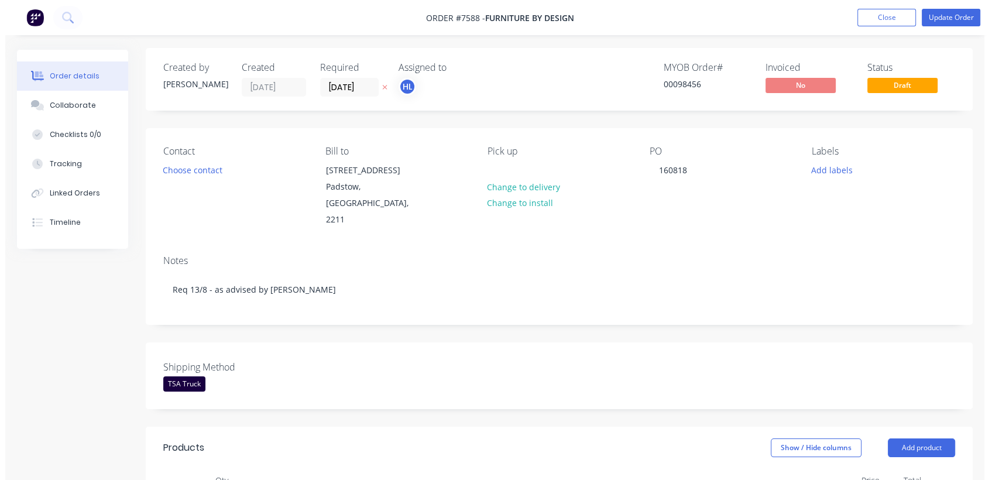
scroll to position [0, 0]
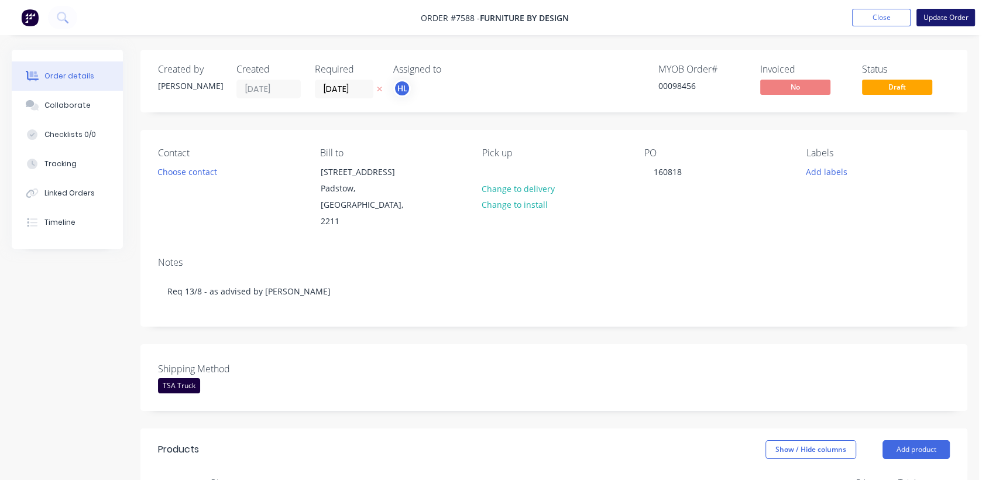
click at [954, 16] on button "Update Order" at bounding box center [946, 18] width 59 height 18
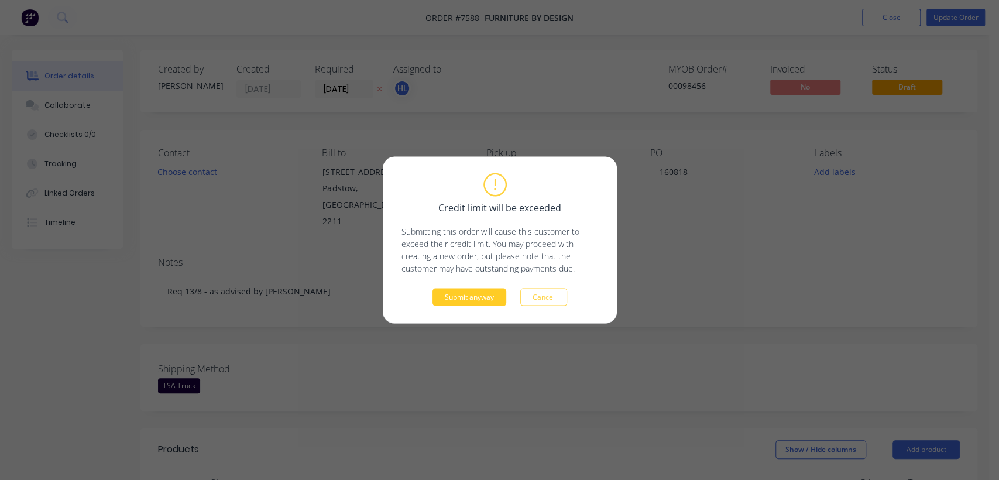
click at [472, 293] on button "Submit anyway" at bounding box center [470, 298] width 74 height 18
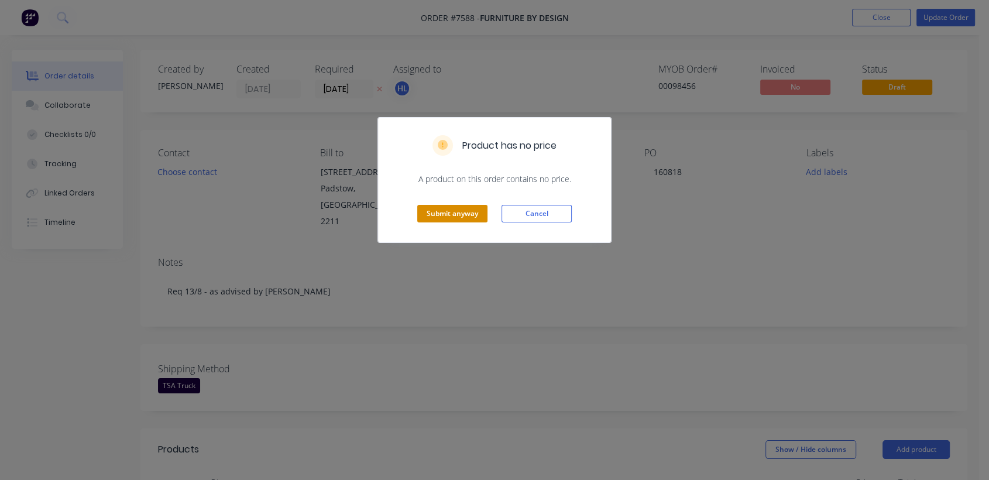
click at [433, 208] on button "Submit anyway" at bounding box center [452, 214] width 70 height 18
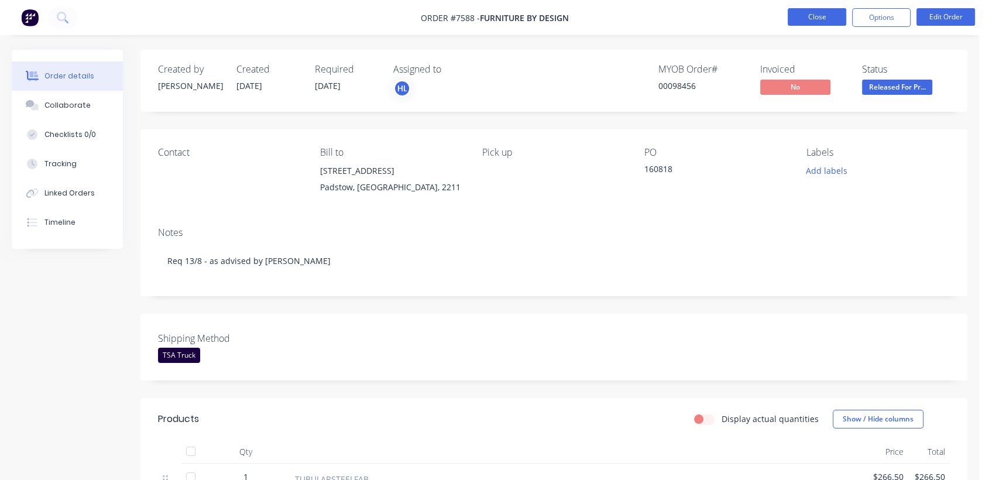
click at [819, 12] on button "Close" at bounding box center [817, 17] width 59 height 18
